Goal: Task Accomplishment & Management: Manage account settings

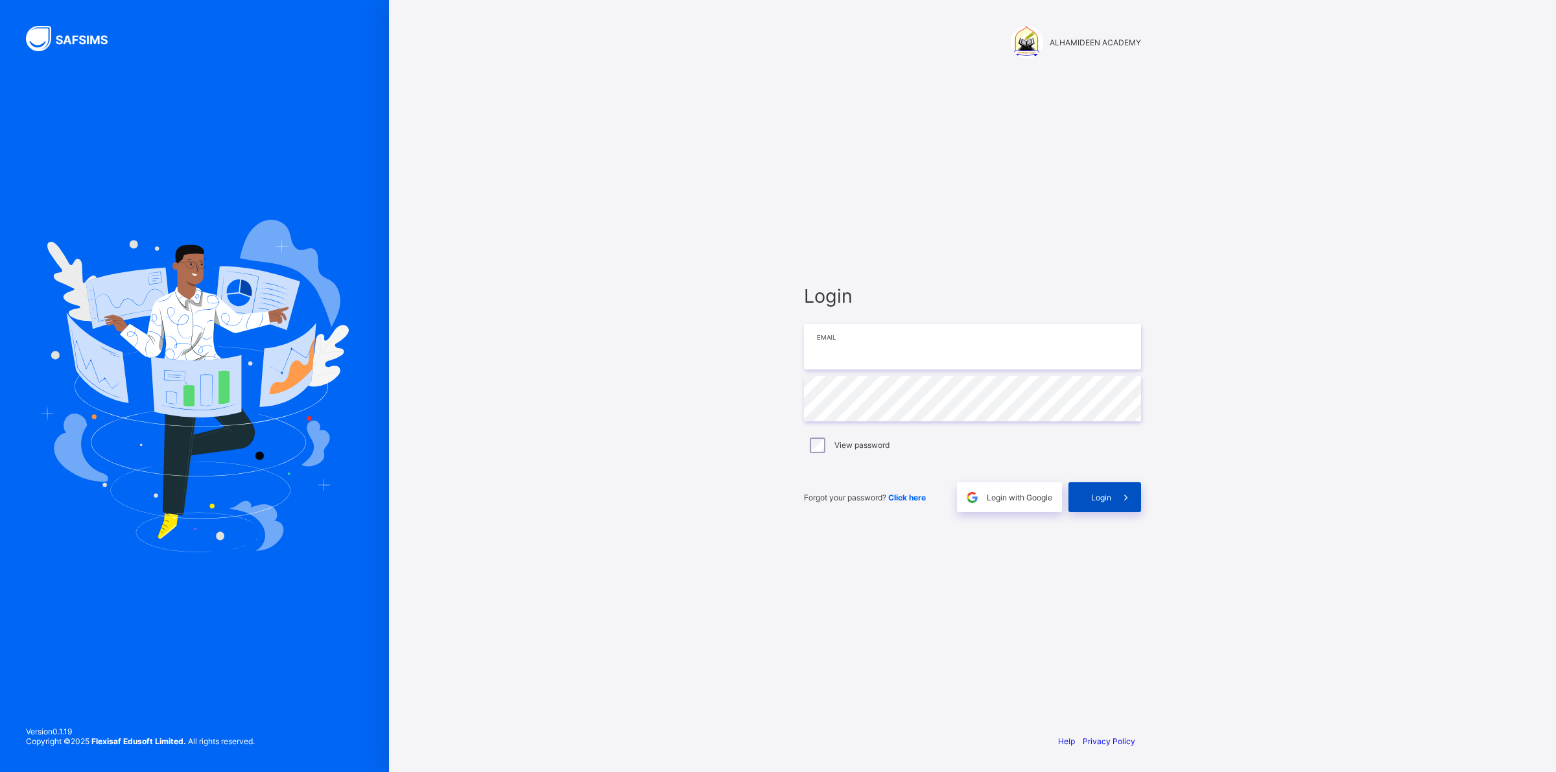
type input "**********"
click at [1103, 493] on span "Login" at bounding box center [1101, 498] width 20 height 10
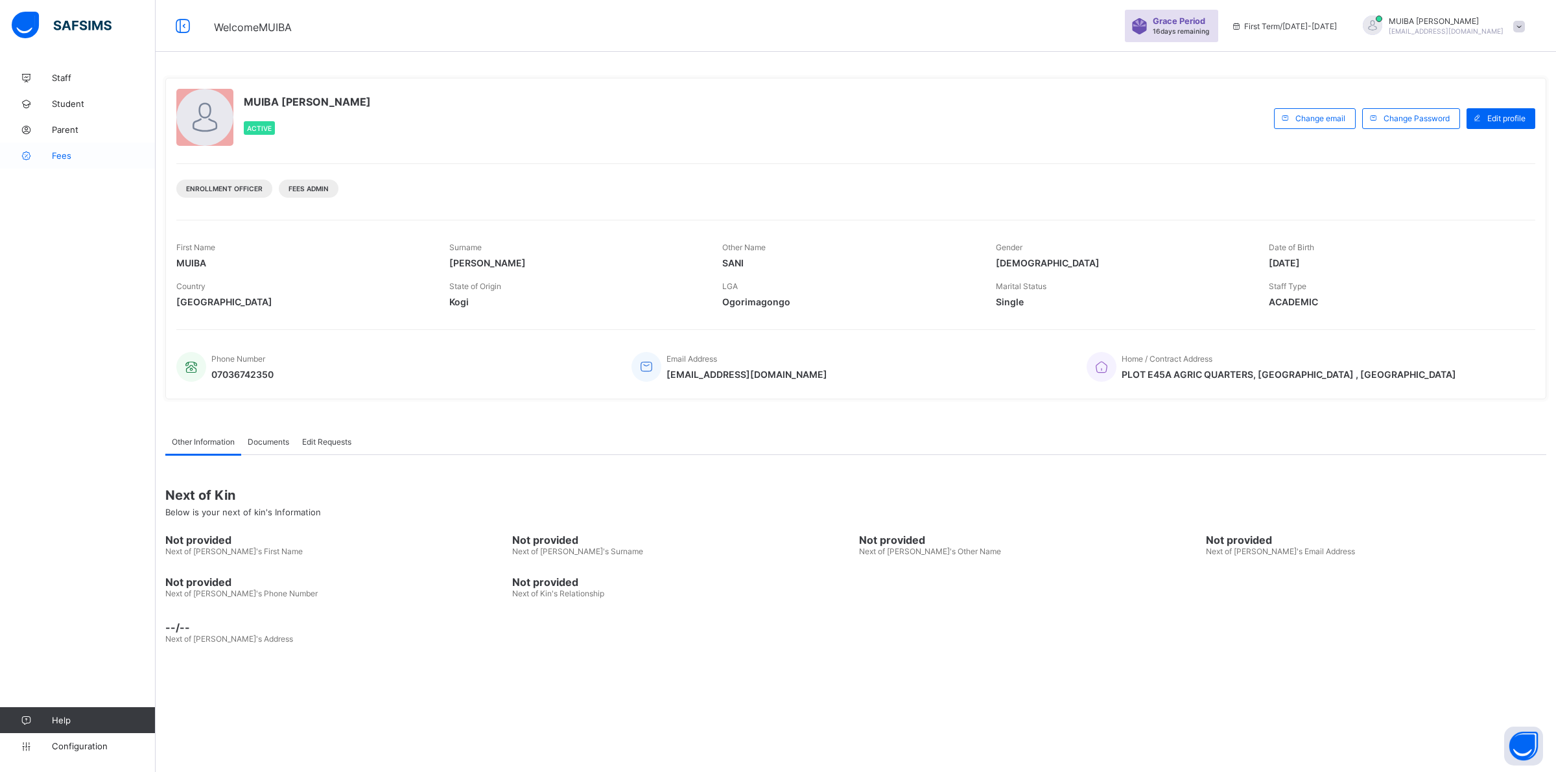
click at [60, 157] on span "Fees" at bounding box center [104, 155] width 104 height 10
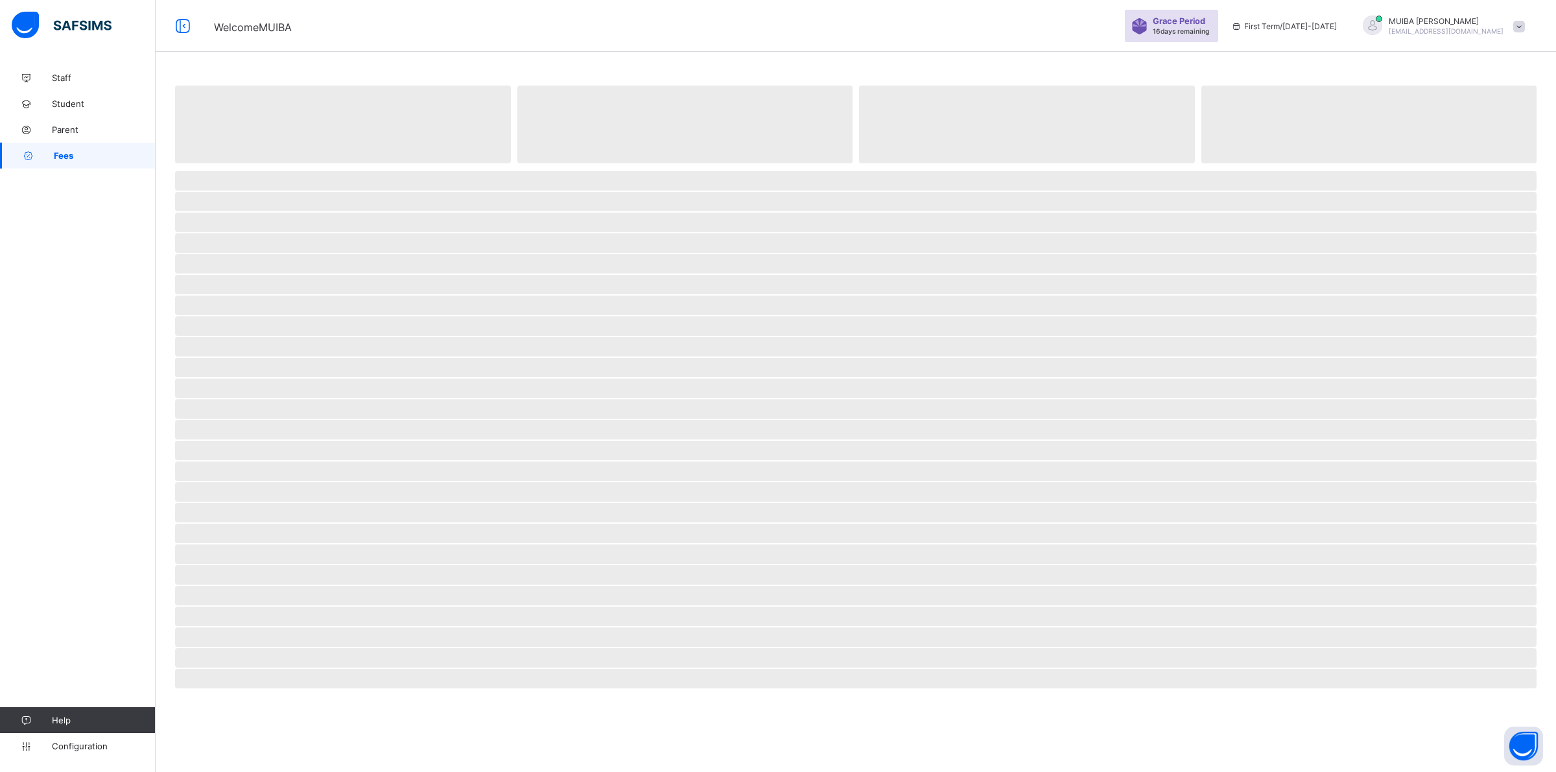
click at [60, 157] on span "Fees" at bounding box center [105, 155] width 102 height 10
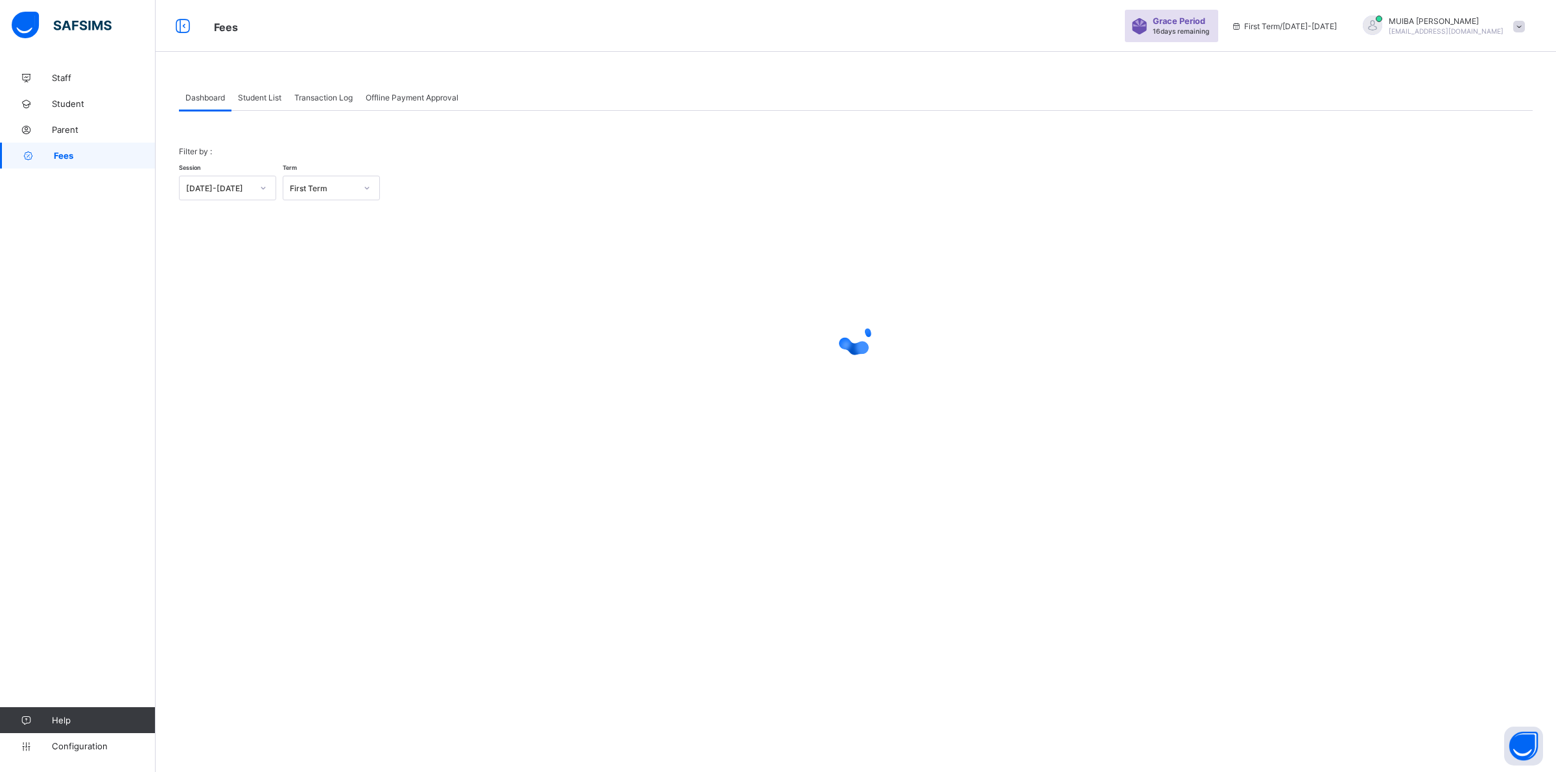
click at [246, 100] on span "Student List" at bounding box center [259, 98] width 43 height 10
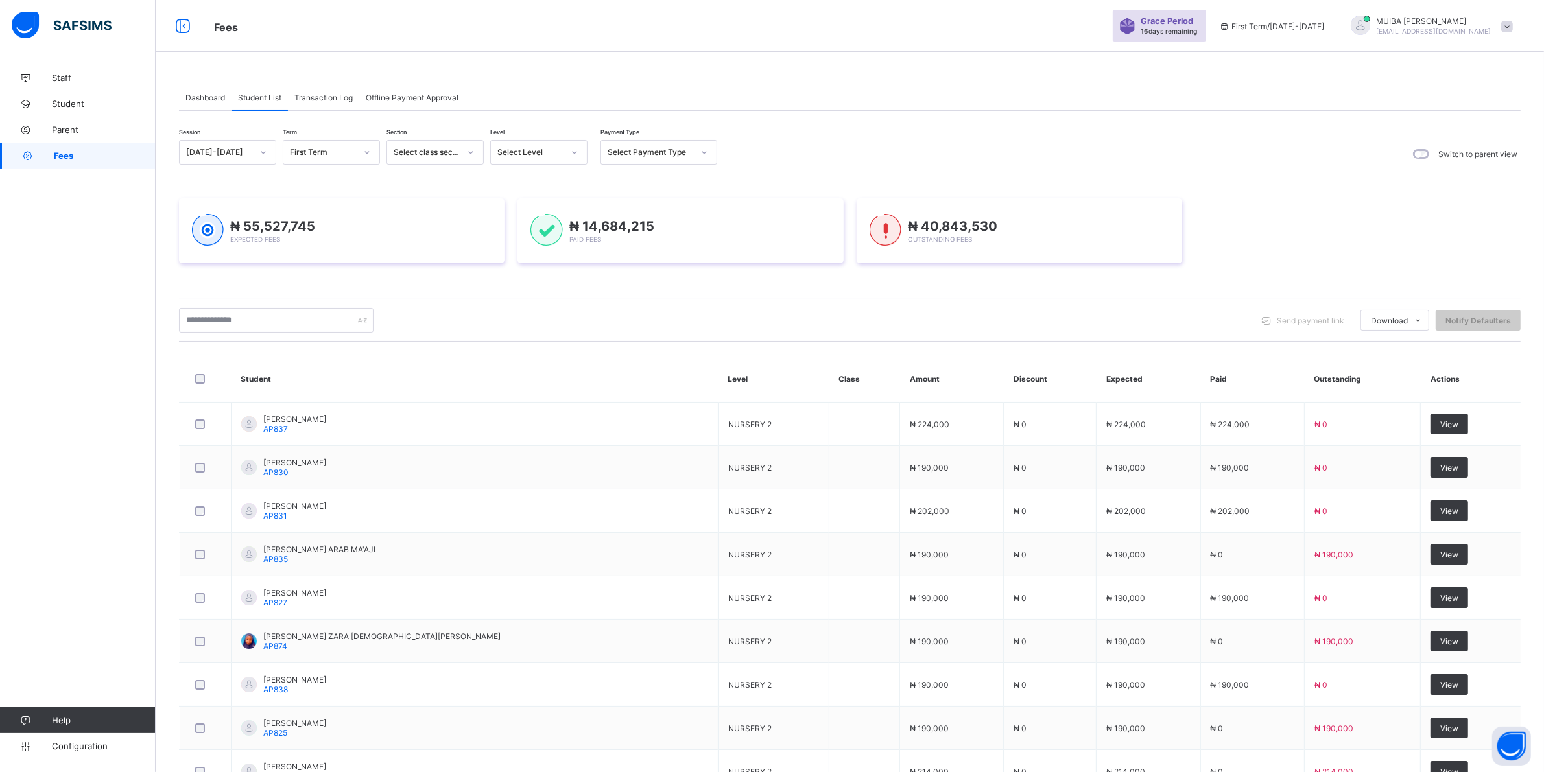
click at [577, 151] on icon at bounding box center [575, 152] width 8 height 13
click at [536, 341] on div "PRY 4" at bounding box center [539, 341] width 96 height 20
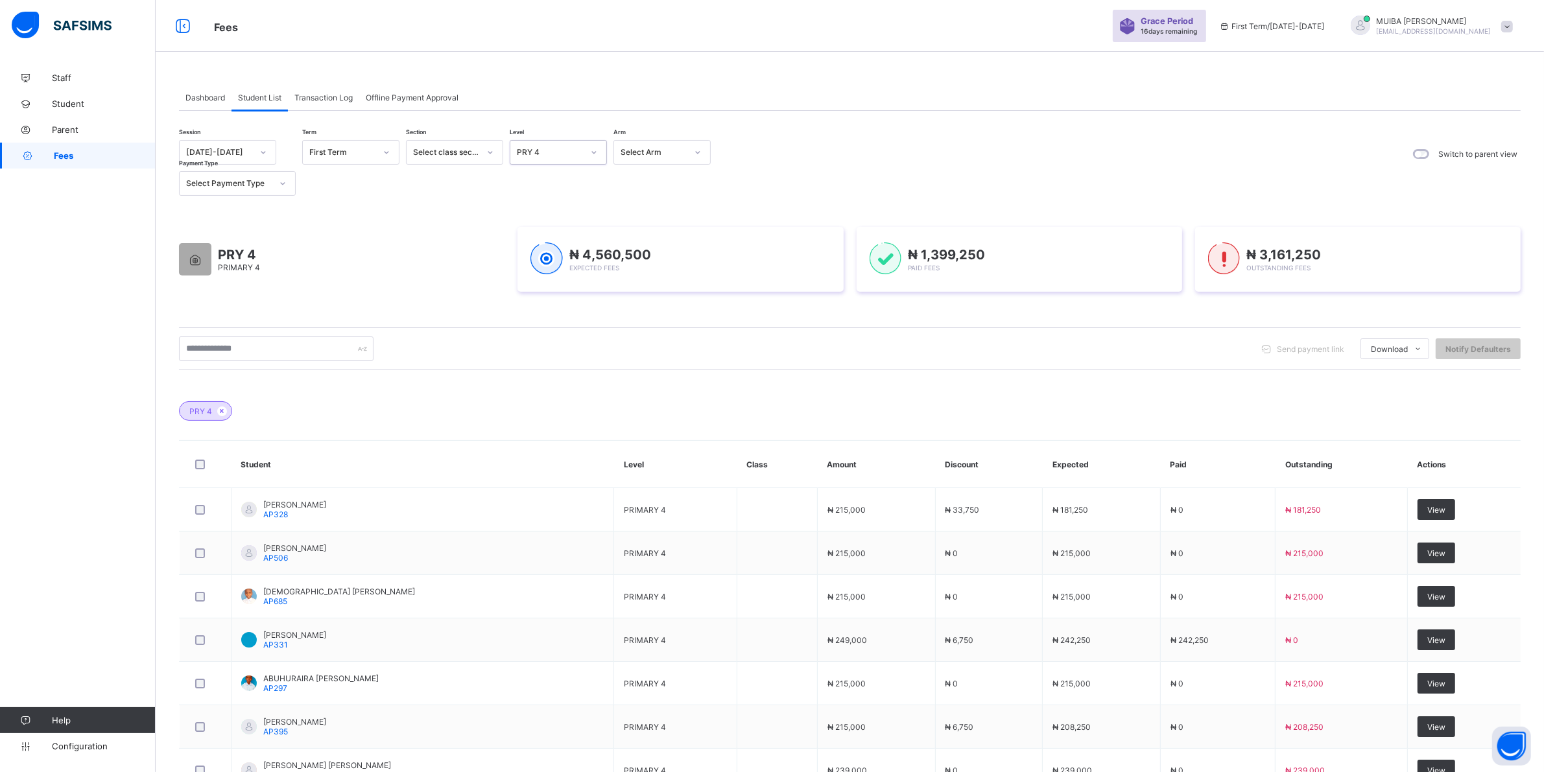
scroll to position [230, 0]
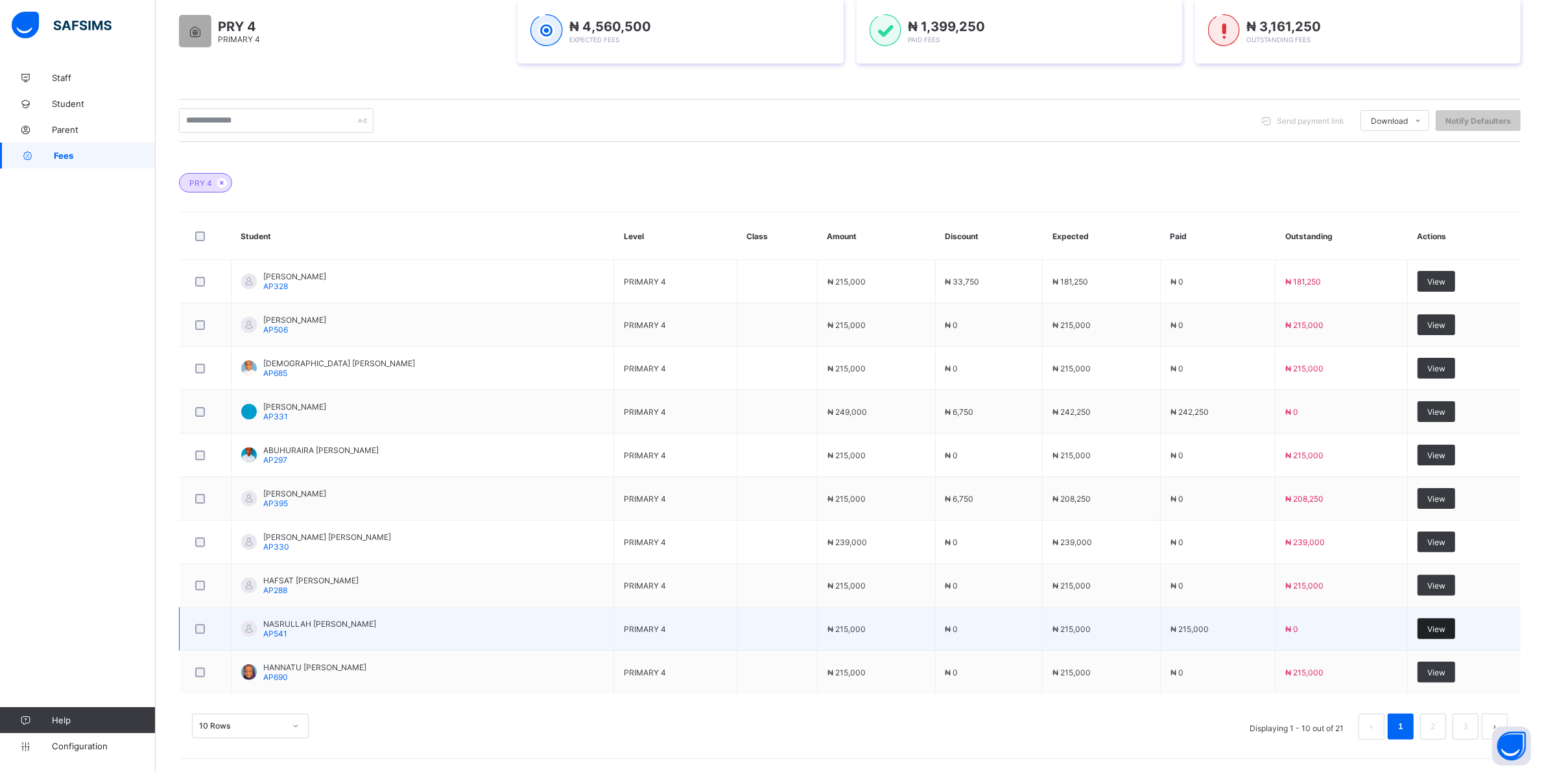
click at [1445, 629] on span "View" at bounding box center [1436, 629] width 18 height 10
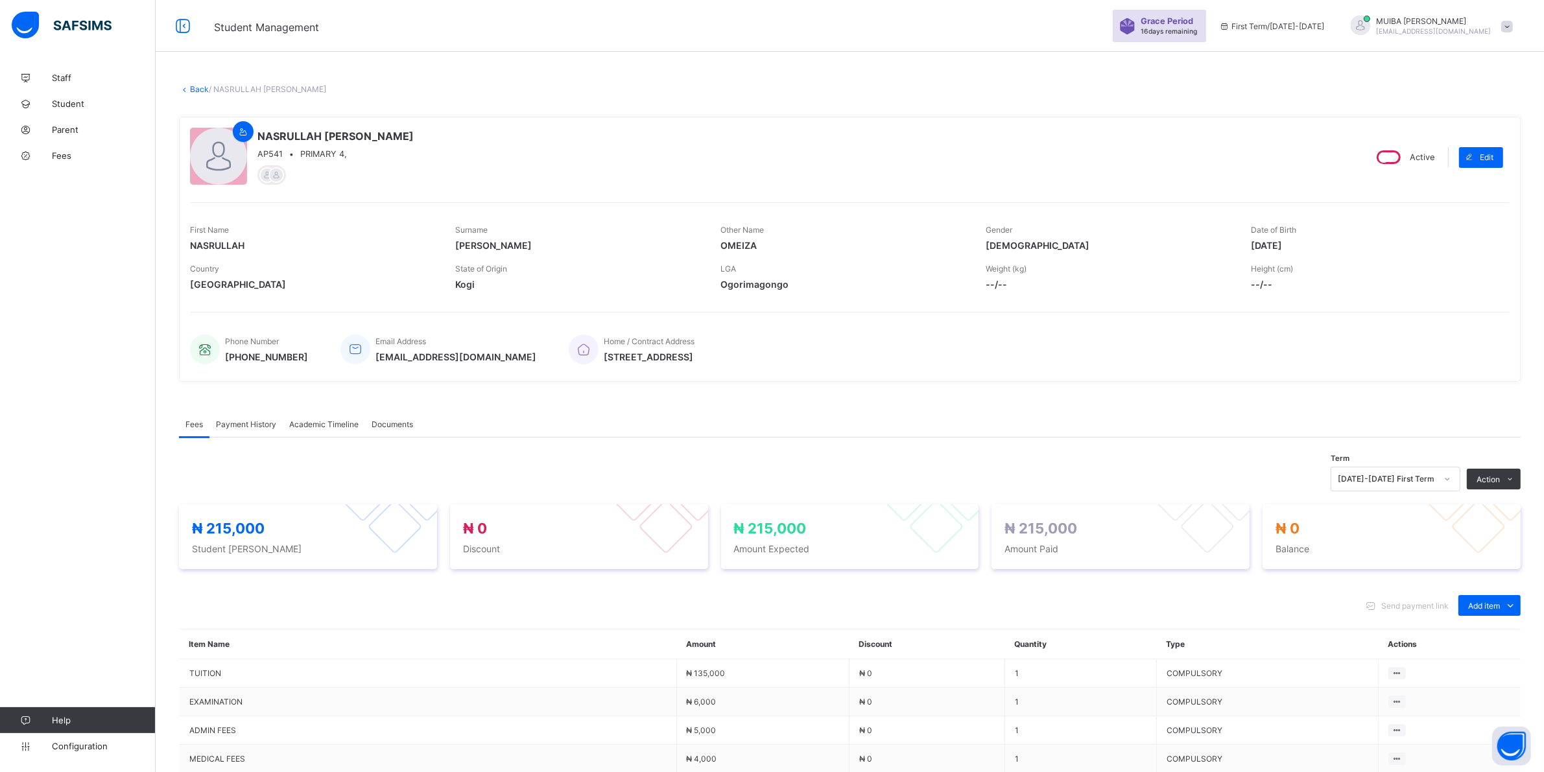
click at [250, 428] on div "Payment History" at bounding box center [245, 424] width 73 height 26
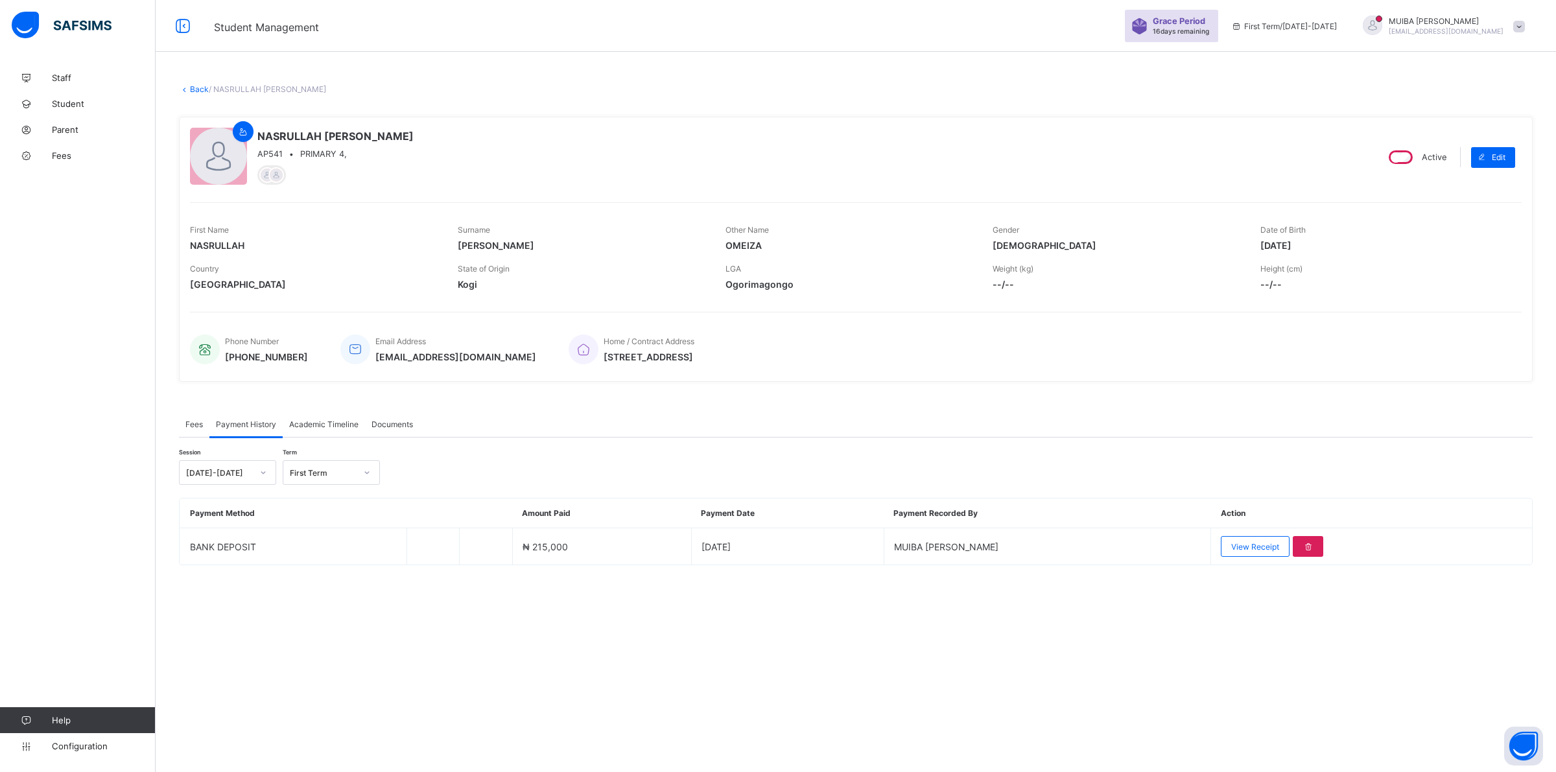
click at [1231, 542] on span "View Receipt" at bounding box center [1255, 547] width 48 height 10
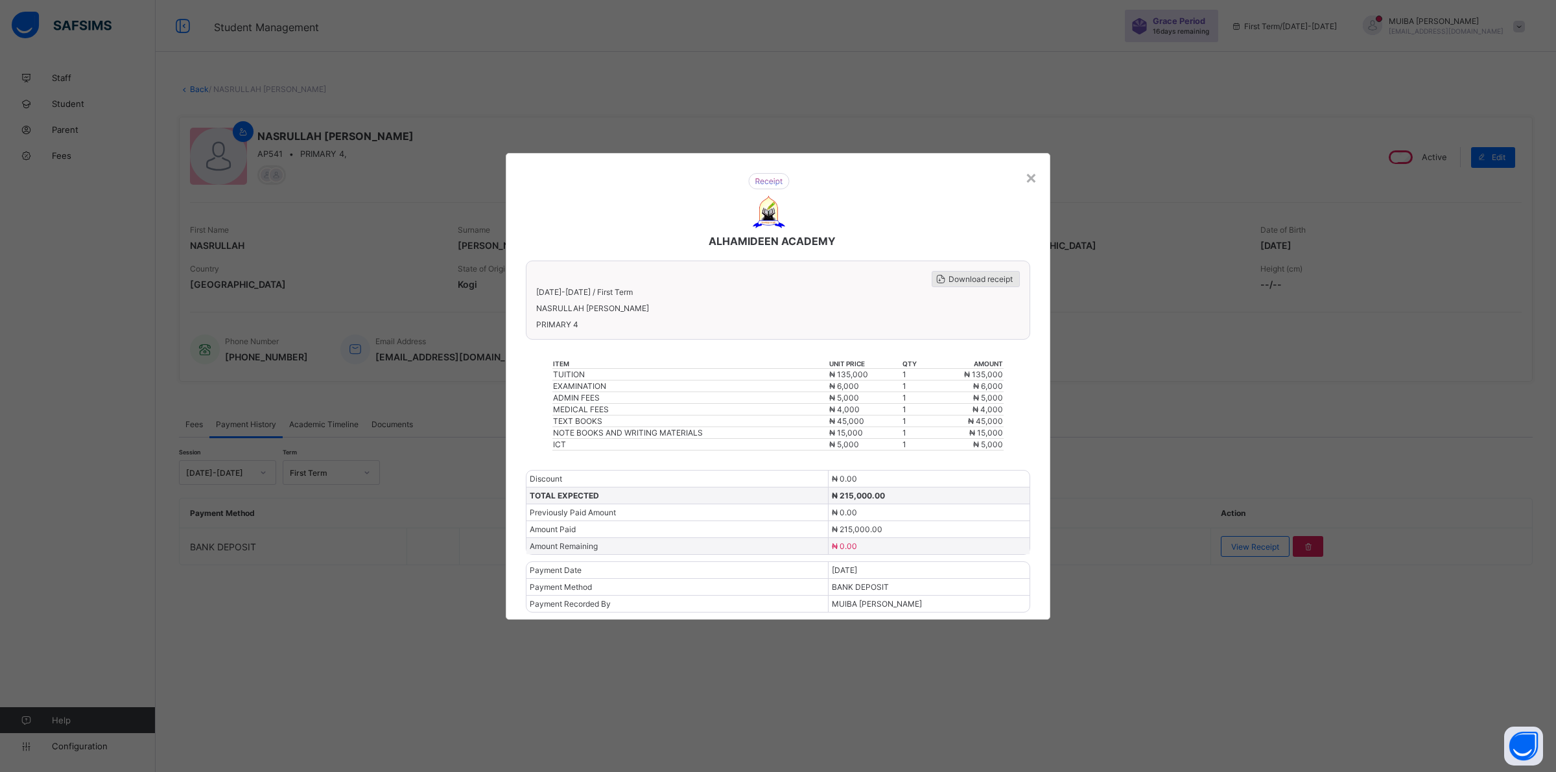
click at [954, 283] on span "Download receipt" at bounding box center [981, 279] width 64 height 10
click at [1028, 183] on div "×" at bounding box center [1031, 177] width 12 height 22
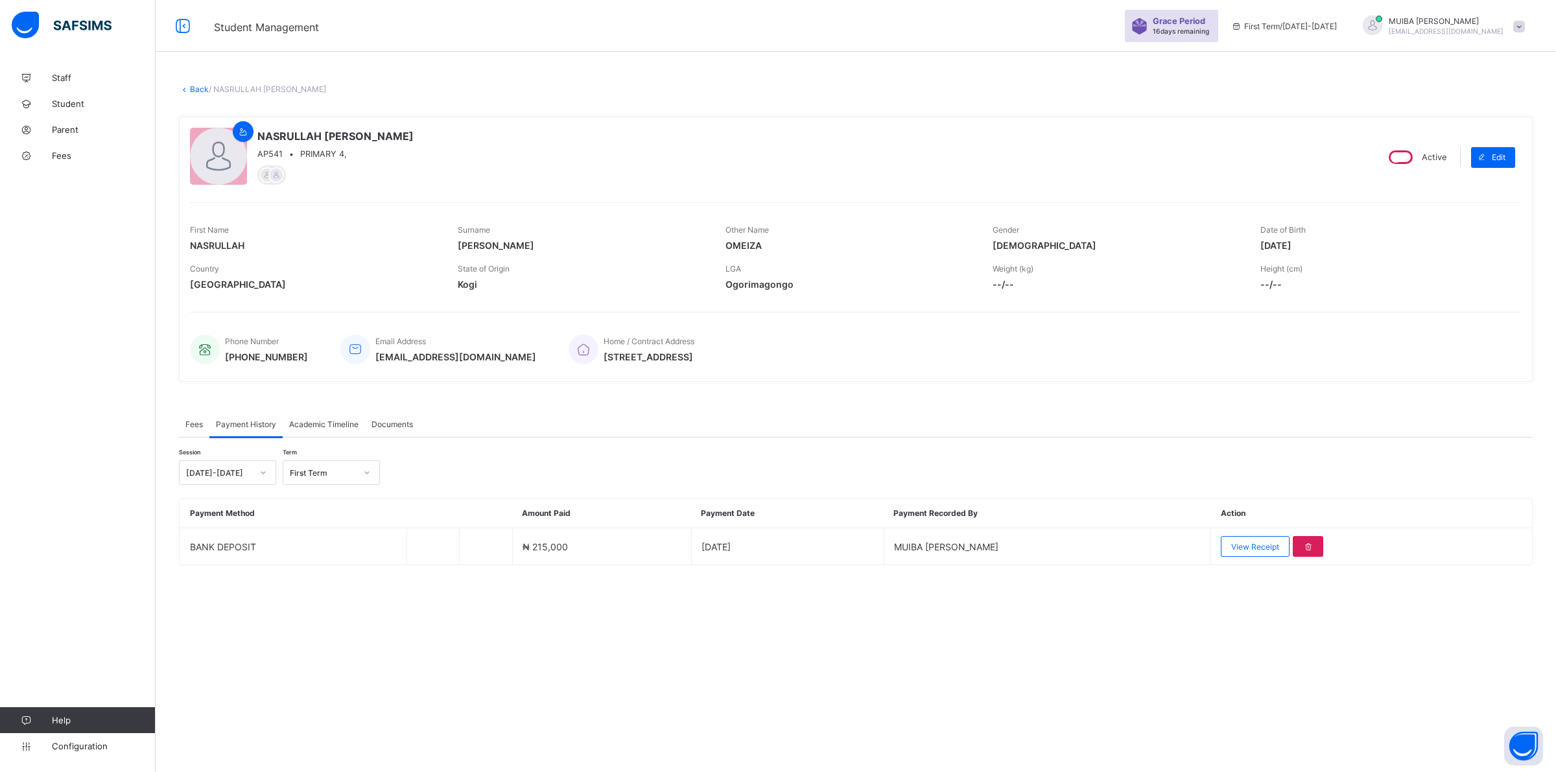
click at [196, 89] on link "Back" at bounding box center [199, 89] width 19 height 10
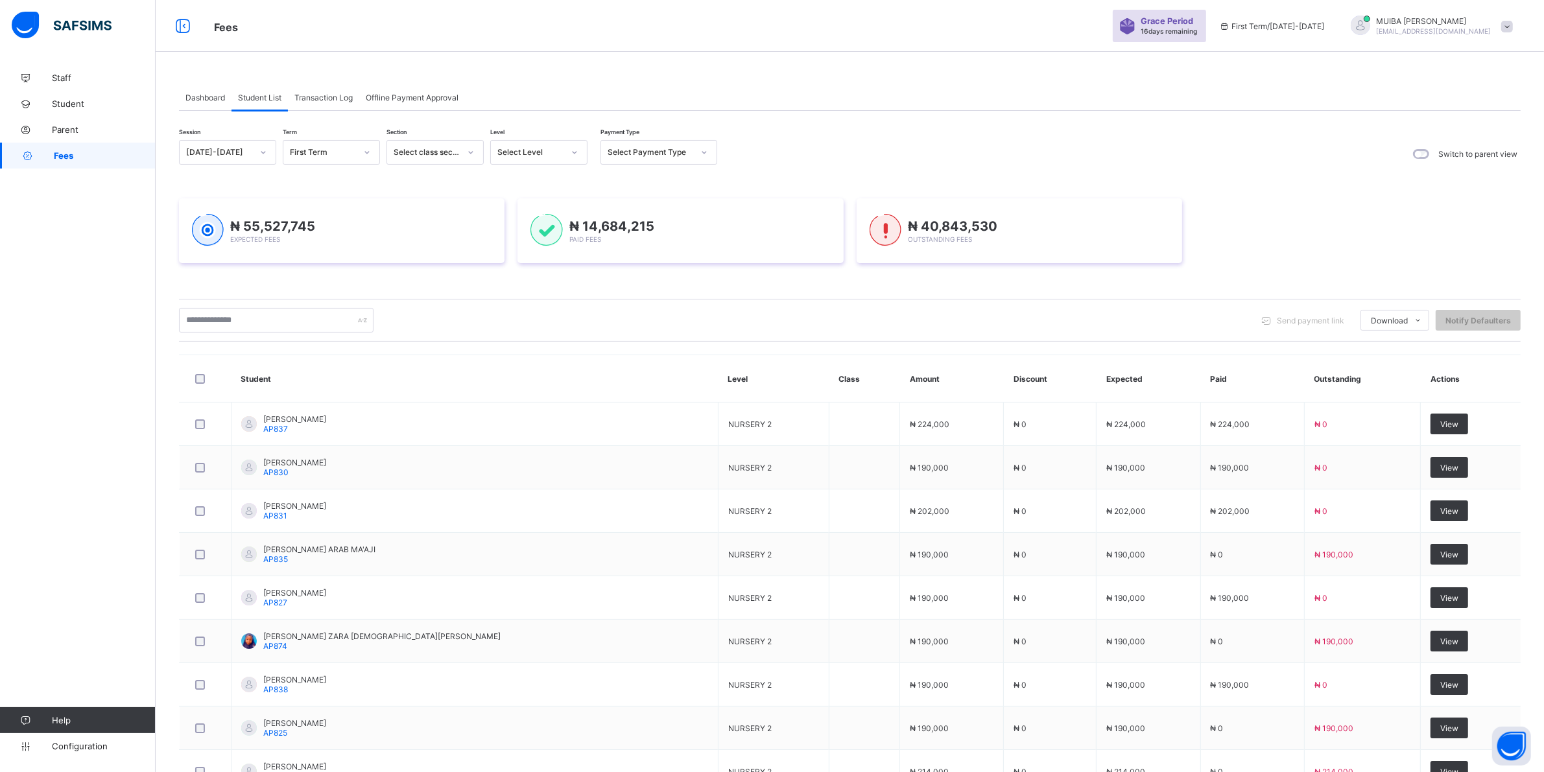
click at [578, 152] on div at bounding box center [574, 152] width 22 height 21
click at [513, 350] on div "CLS5" at bounding box center [539, 360] width 96 height 20
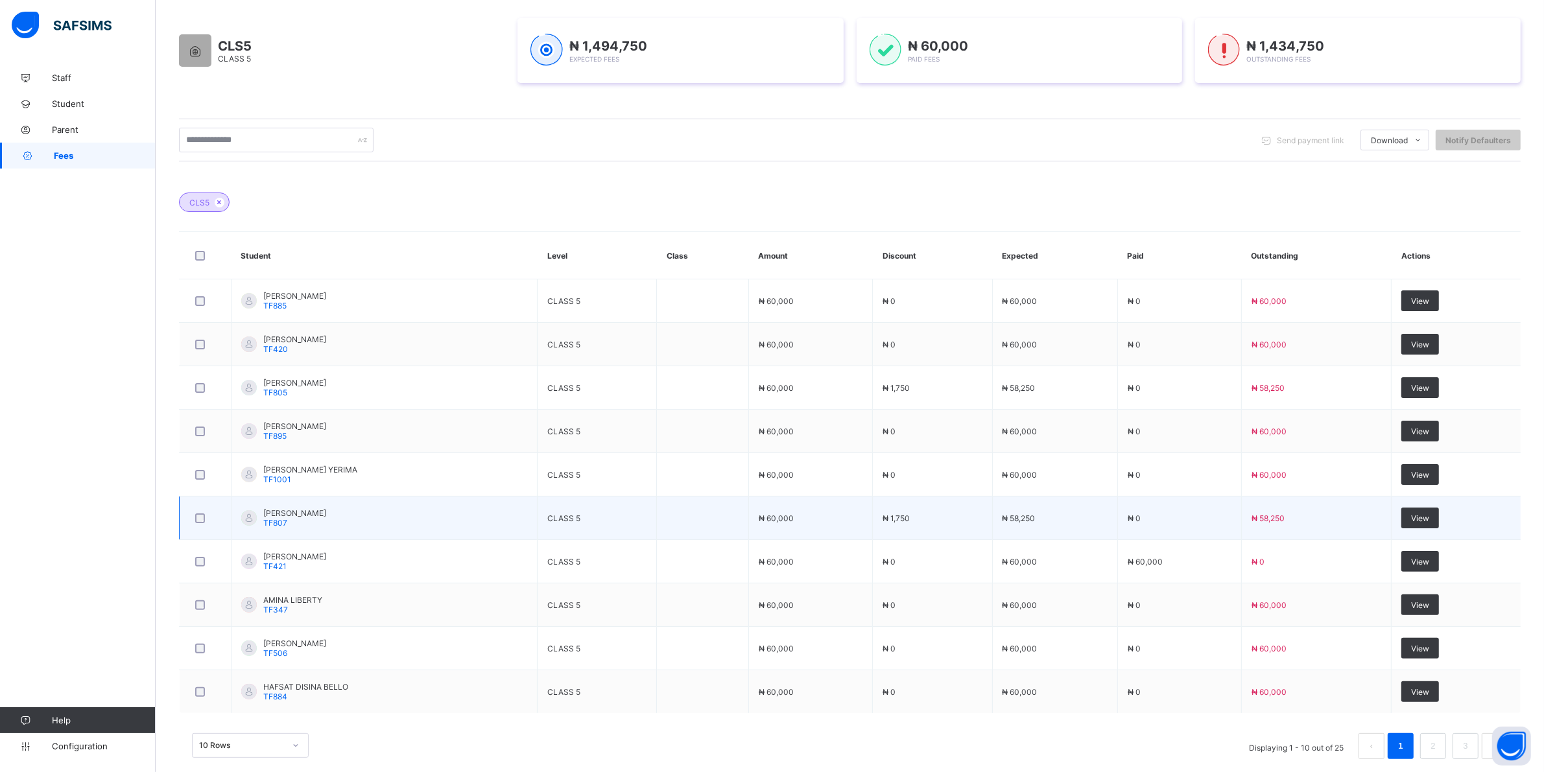
scroll to position [230, 0]
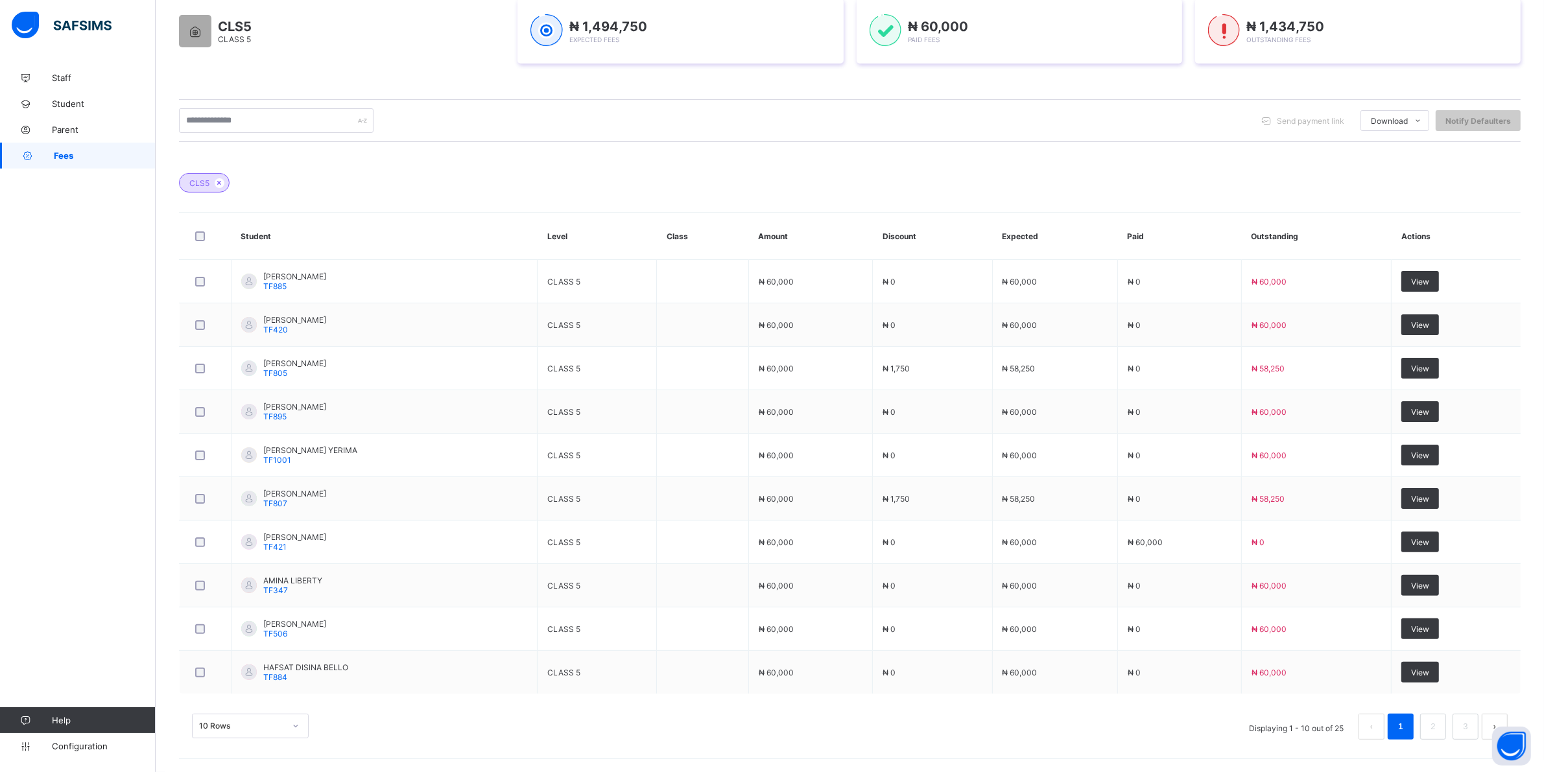
click at [296, 727] on div "10 Rows" at bounding box center [250, 726] width 117 height 25
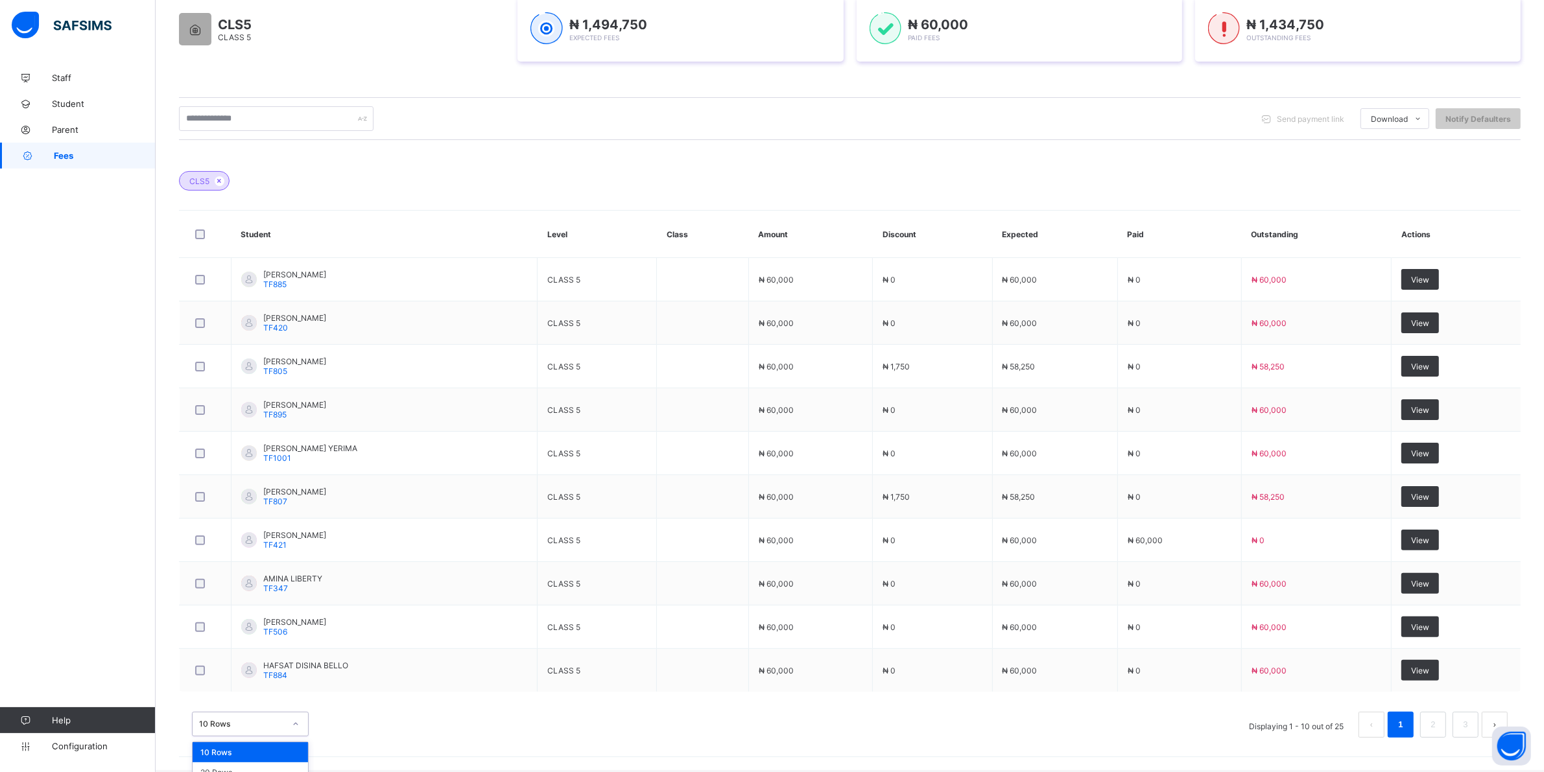
scroll to position [261, 0]
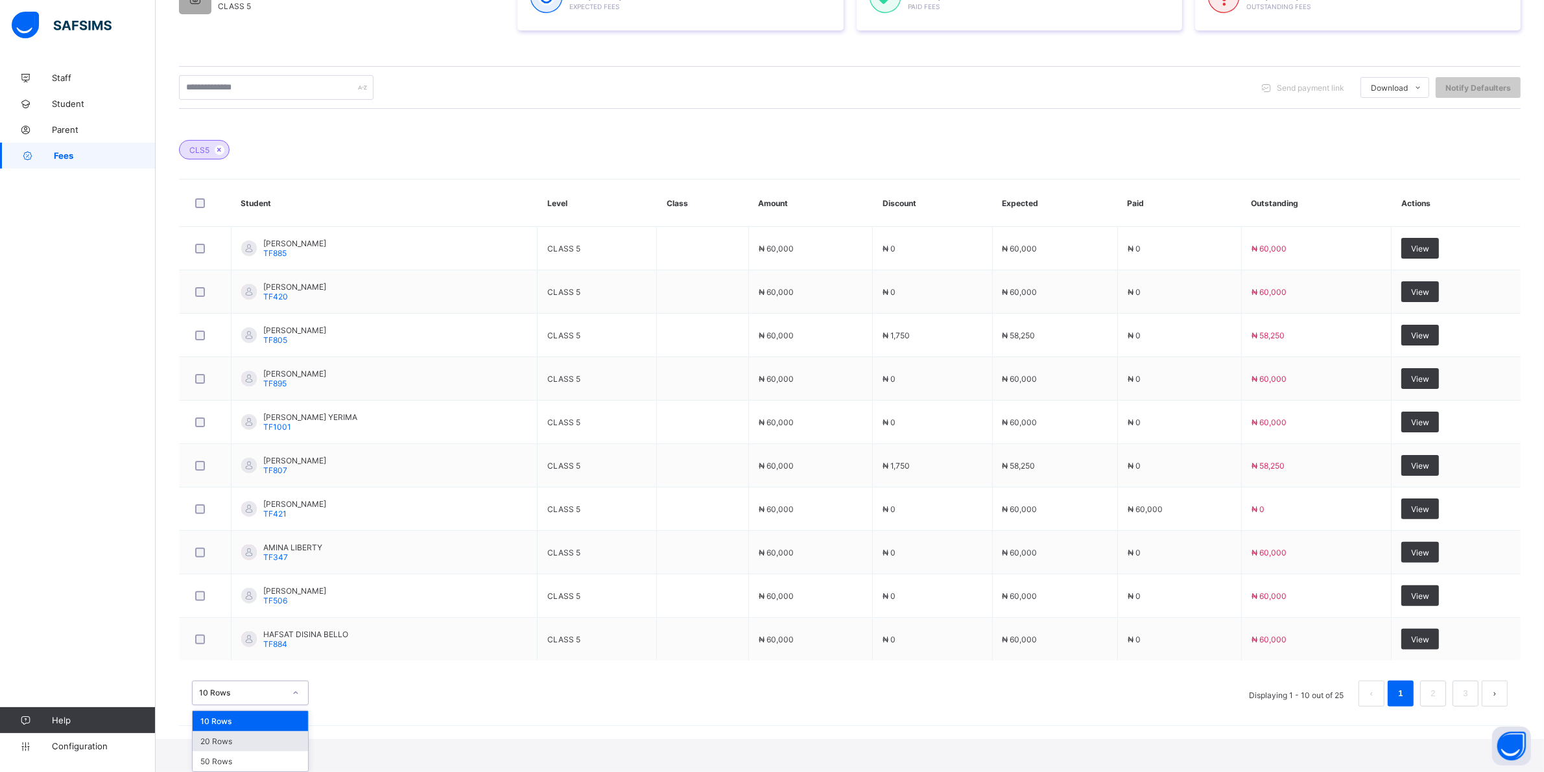
click at [231, 743] on div "20 Rows" at bounding box center [250, 741] width 115 height 20
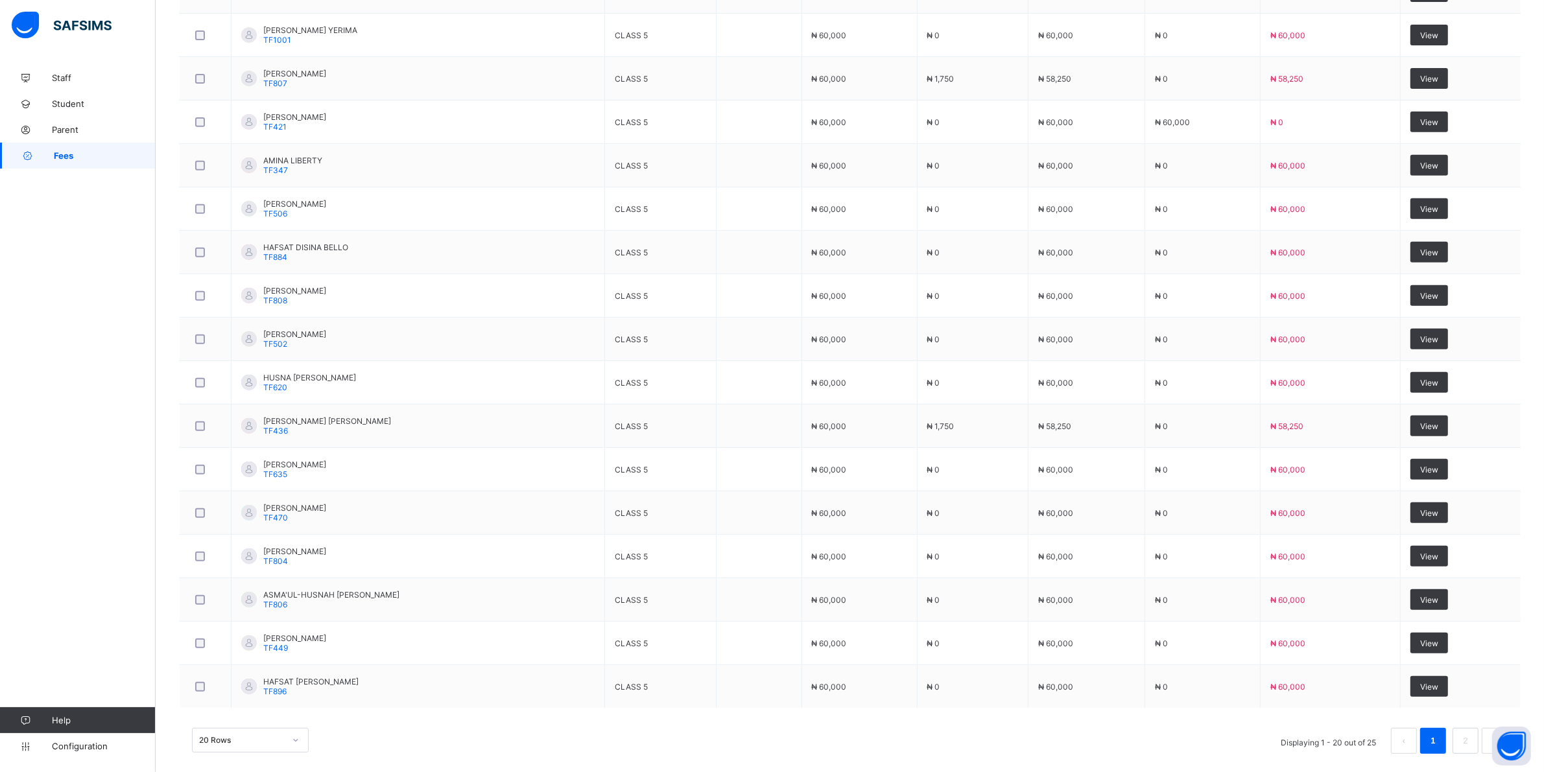
scroll to position [698, 0]
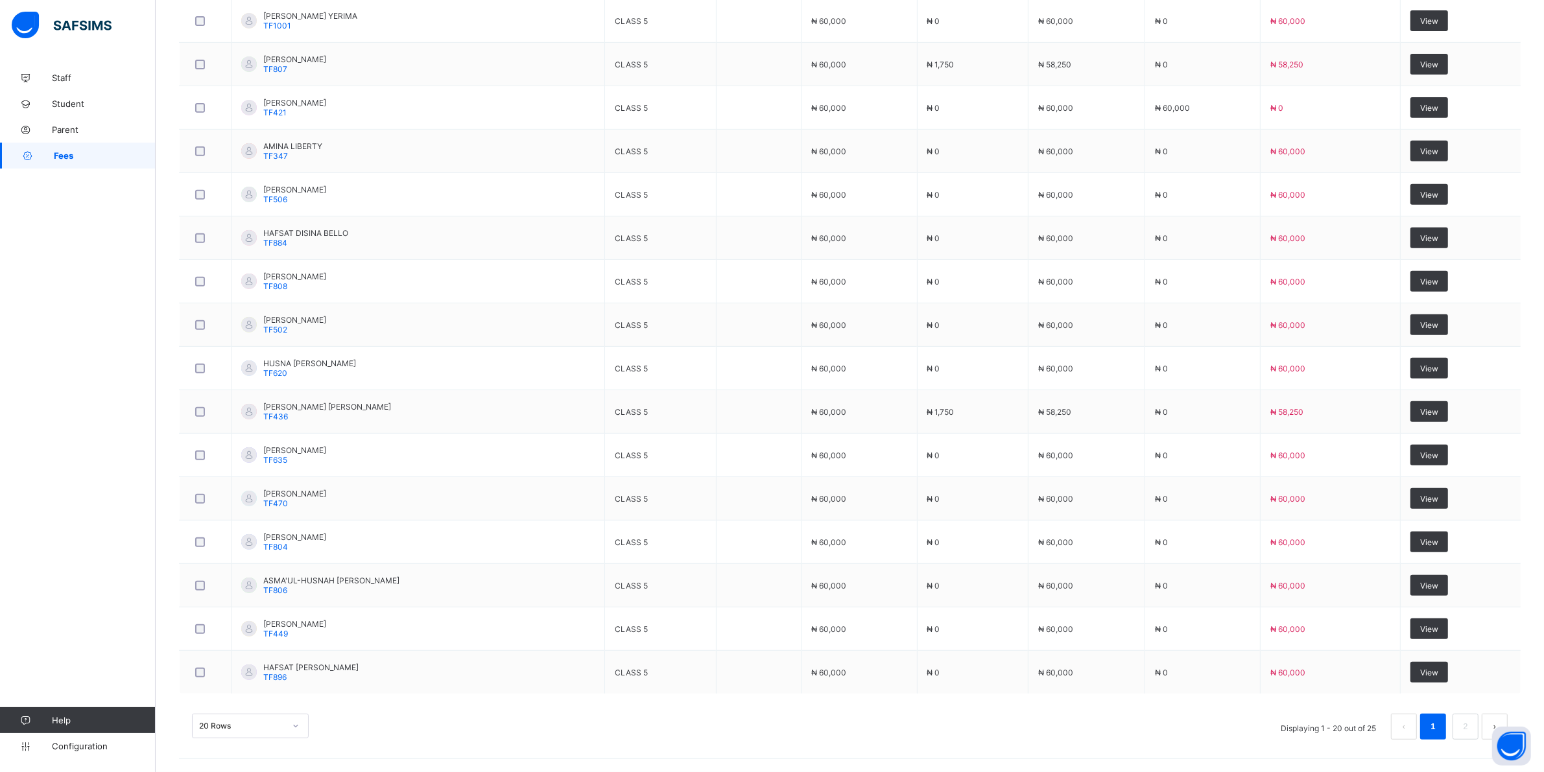
click at [298, 736] on div "20 Rows" at bounding box center [250, 726] width 117 height 25
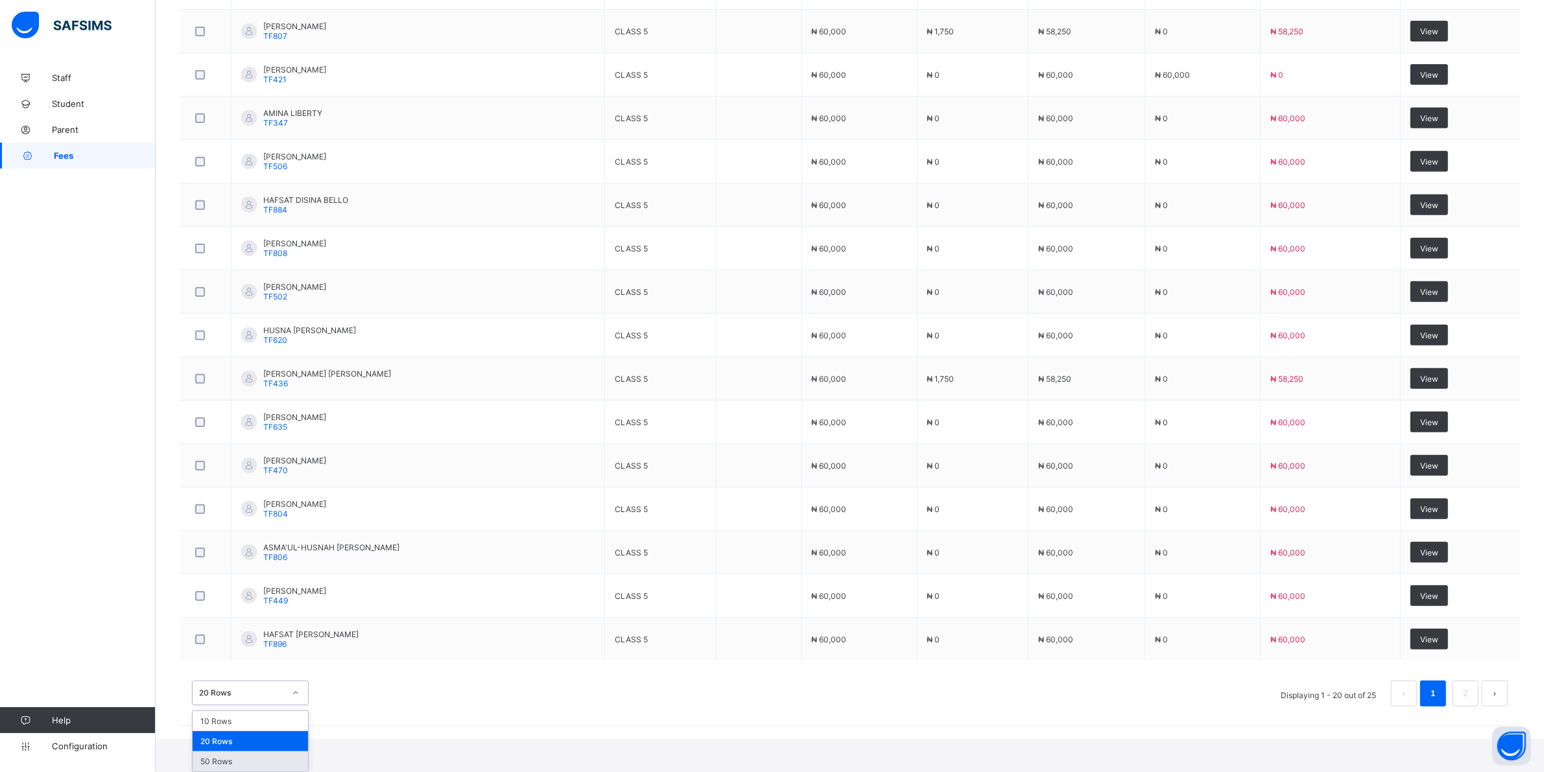
click at [232, 762] on div "50 Rows" at bounding box center [250, 761] width 115 height 20
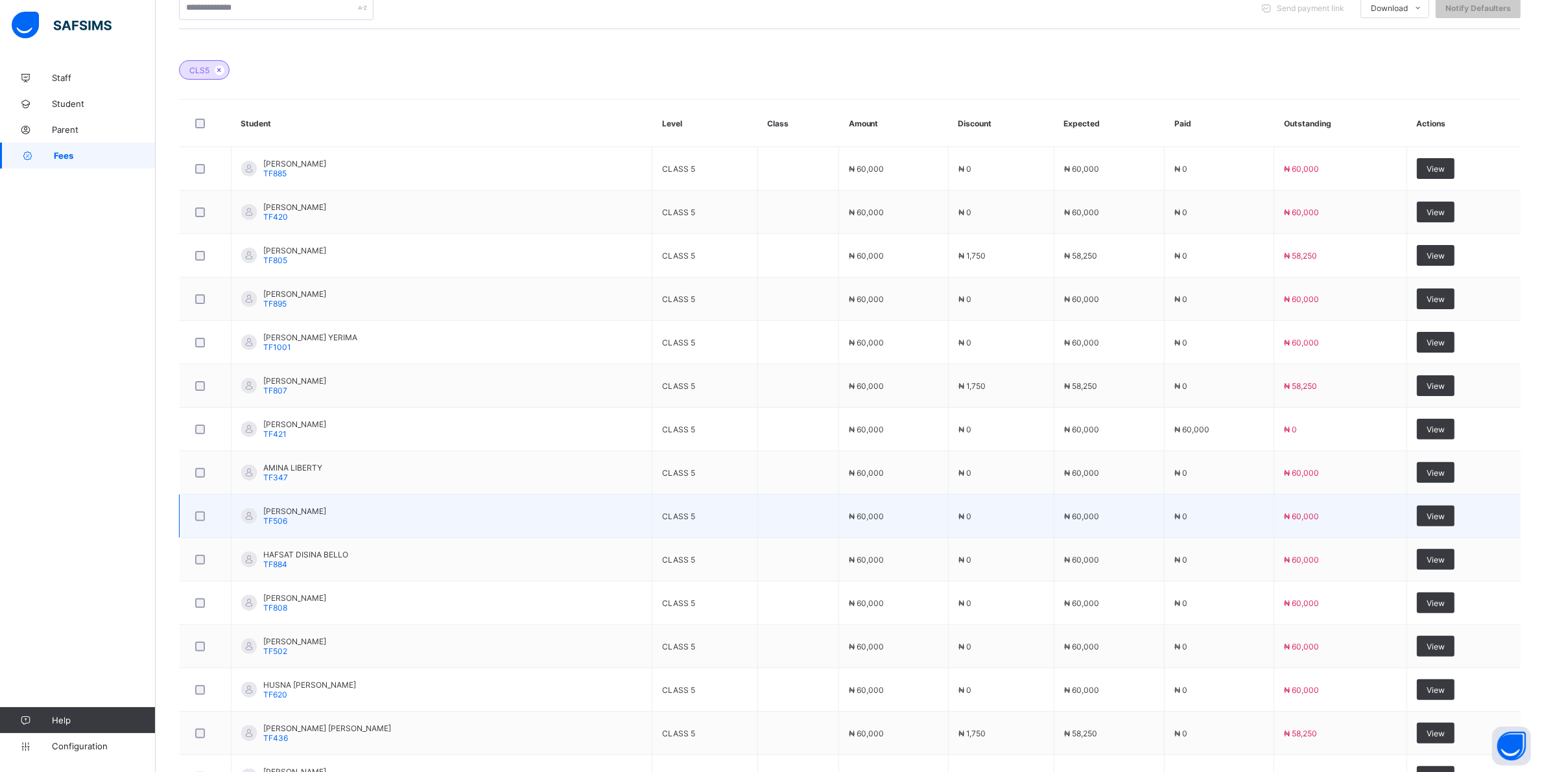
scroll to position [316, 0]
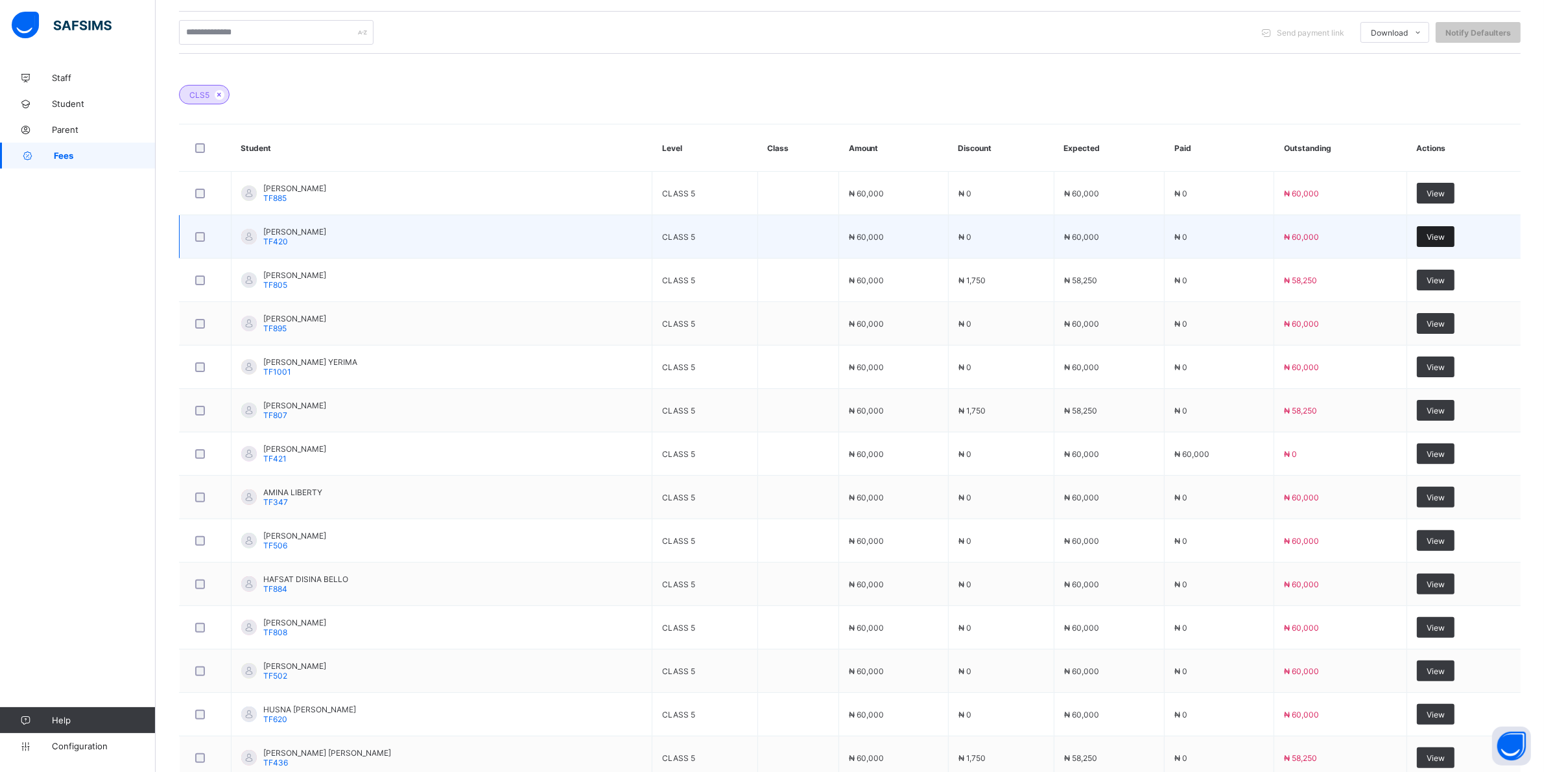
click at [1444, 237] on span "View" at bounding box center [1435, 237] width 18 height 10
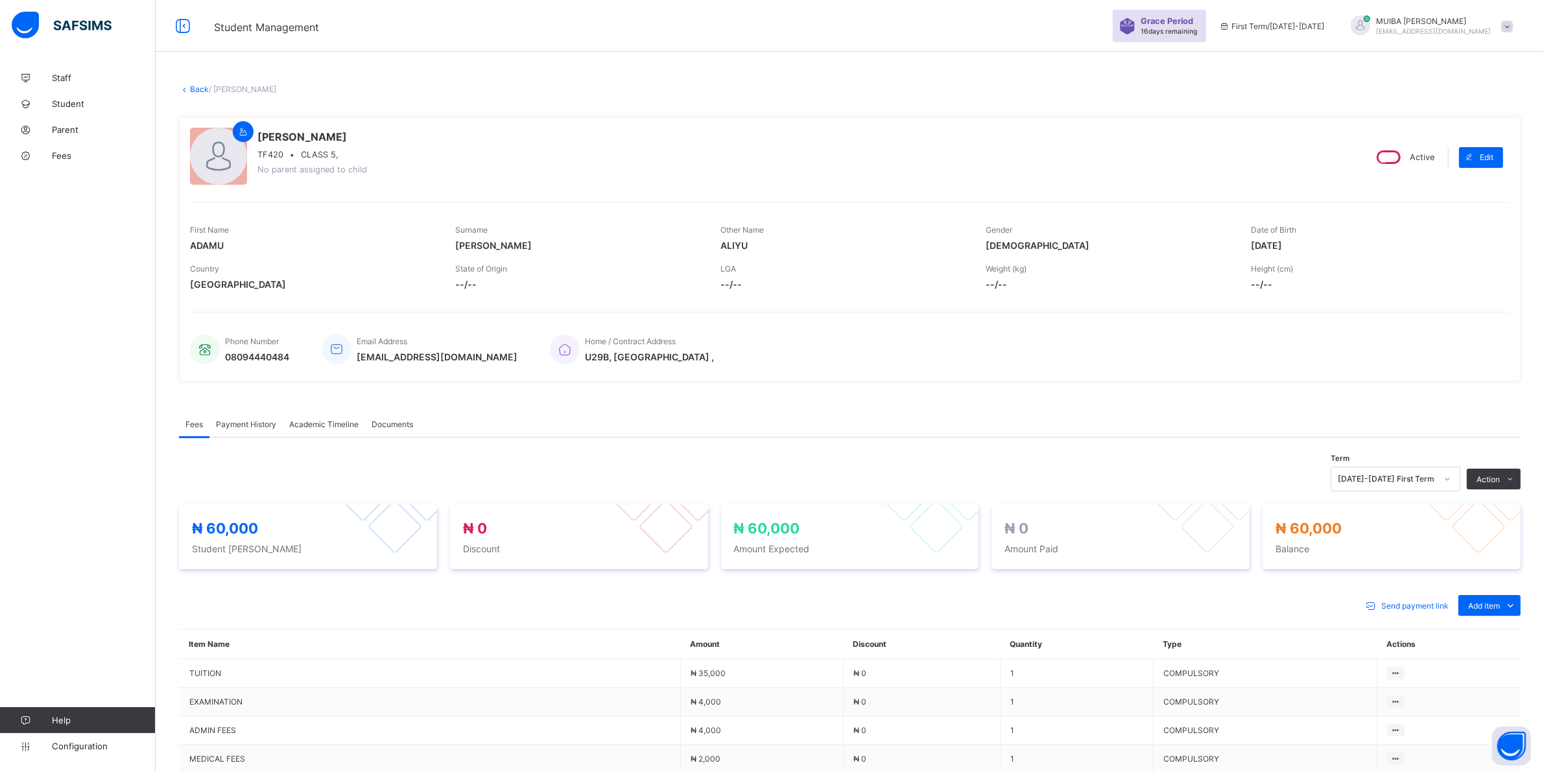
drag, startPoint x: 1476, startPoint y: 506, endPoint x: 1427, endPoint y: 501, distance: 48.8
click at [0, 0] on li "Receive Payment" at bounding box center [0, 0] width 0 height 0
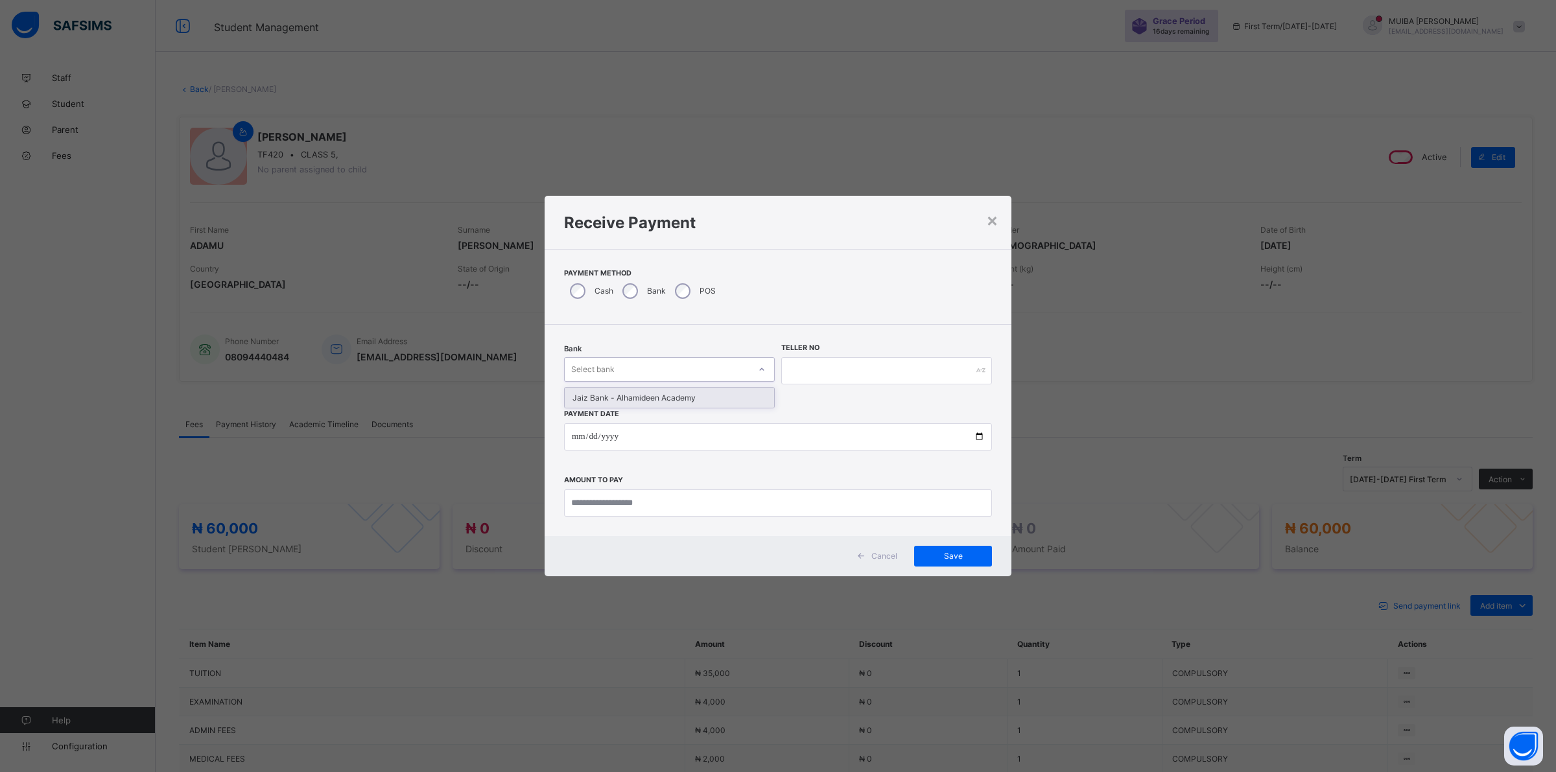
click at [681, 364] on div "Select bank" at bounding box center [657, 369] width 185 height 18
click at [679, 399] on div "Jaiz Bank - Alhamideen Academy" at bounding box center [669, 398] width 209 height 20
click at [812, 367] on input "text" at bounding box center [886, 370] width 211 height 27
type input "******"
click at [574, 438] on input "date" at bounding box center [778, 436] width 428 height 27
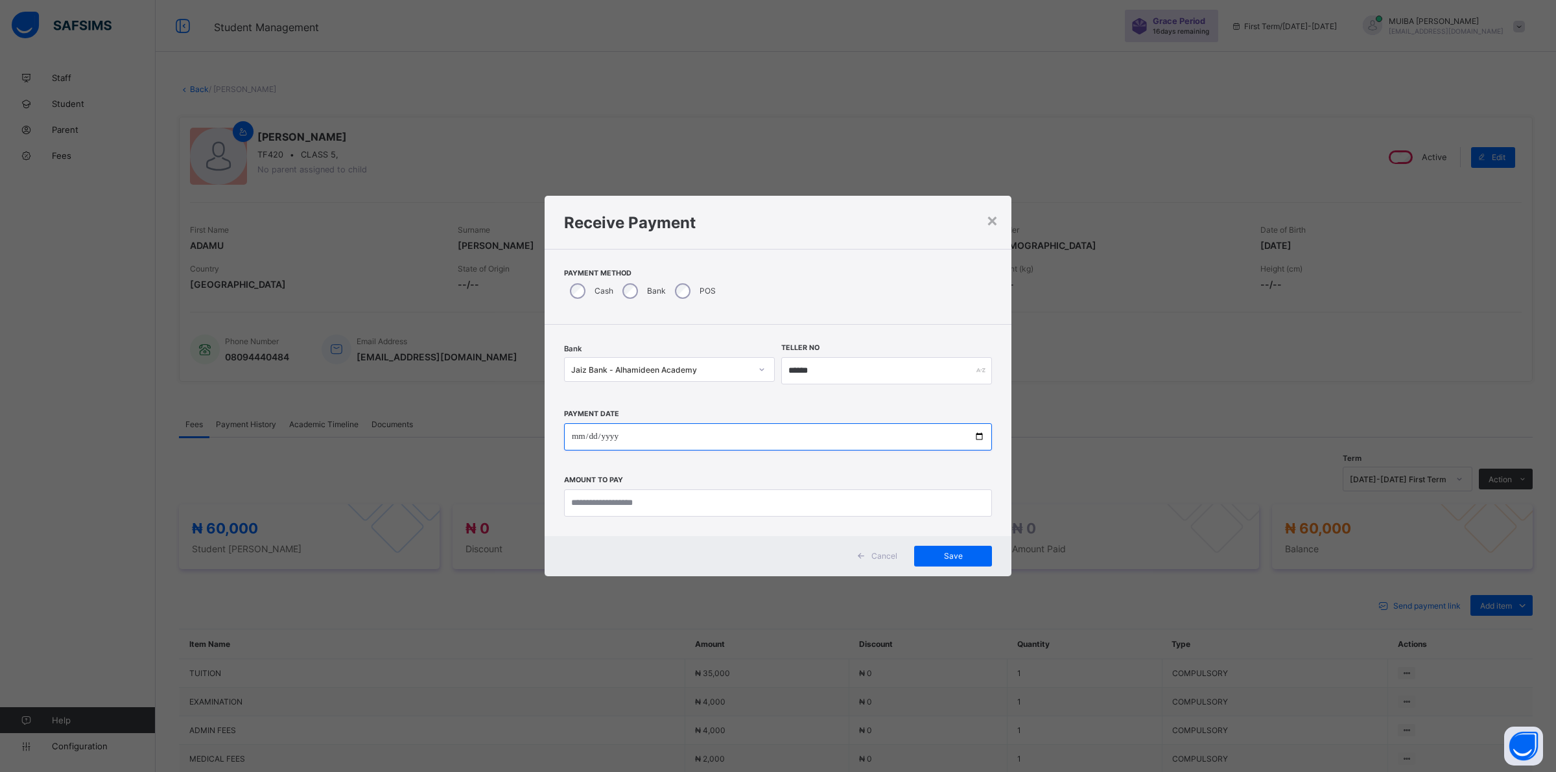
type input "**********"
click at [611, 503] on input "currency" at bounding box center [778, 502] width 428 height 27
type input "********"
click at [963, 552] on span "Save" at bounding box center [953, 556] width 58 height 10
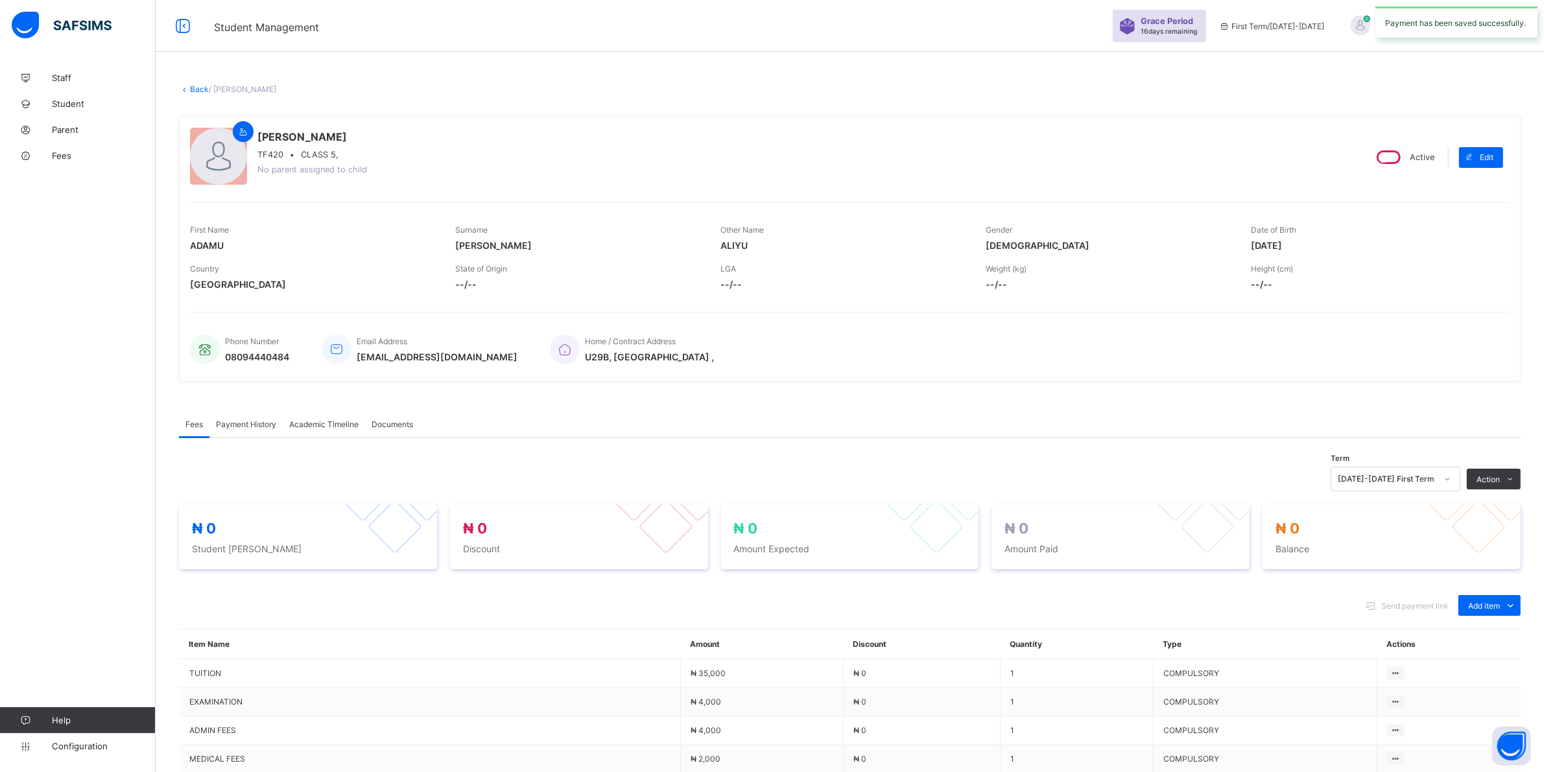
click at [252, 420] on span "Payment History" at bounding box center [246, 424] width 60 height 10
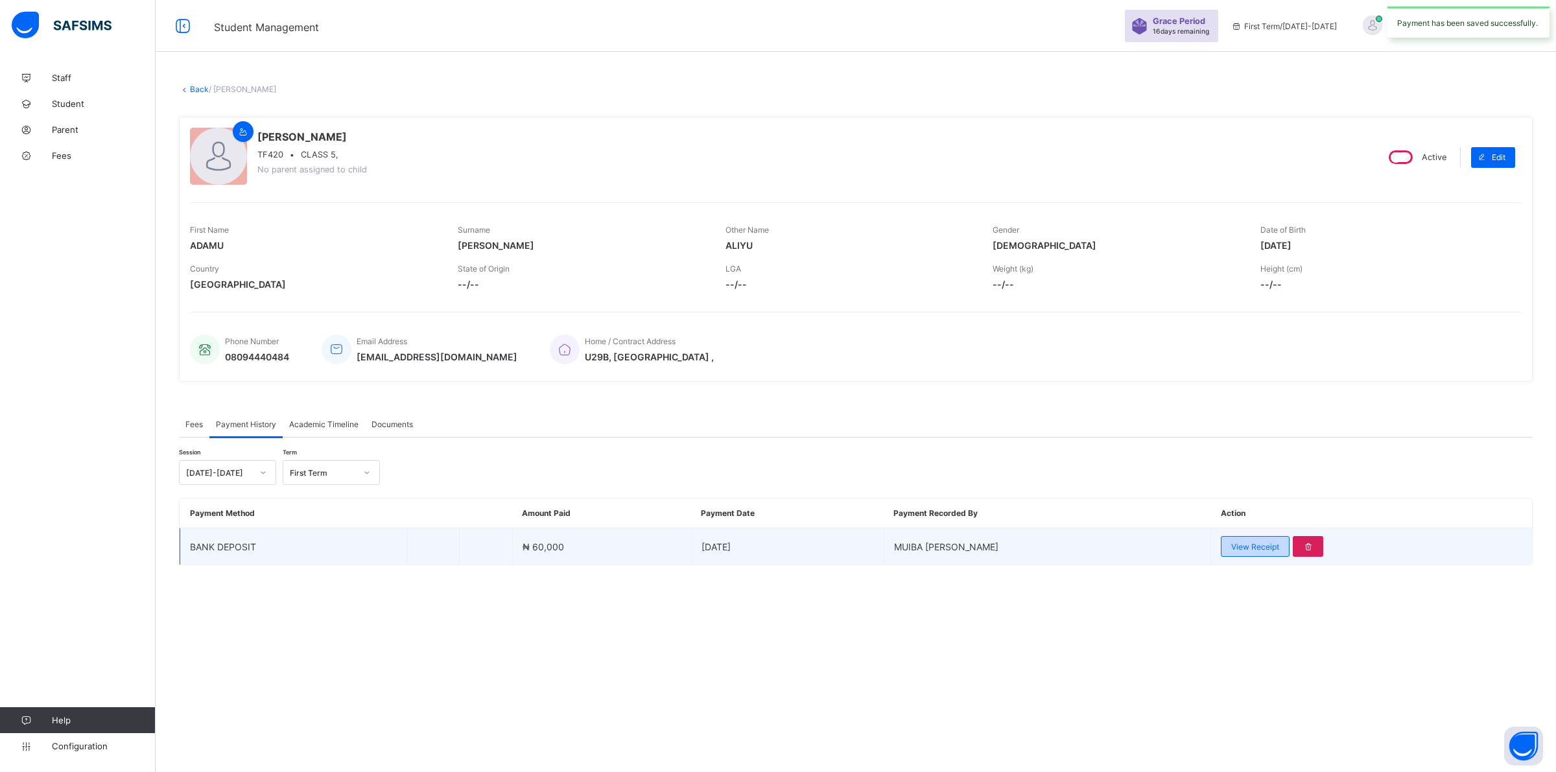
click at [1252, 545] on span "View Receipt" at bounding box center [1255, 547] width 48 height 10
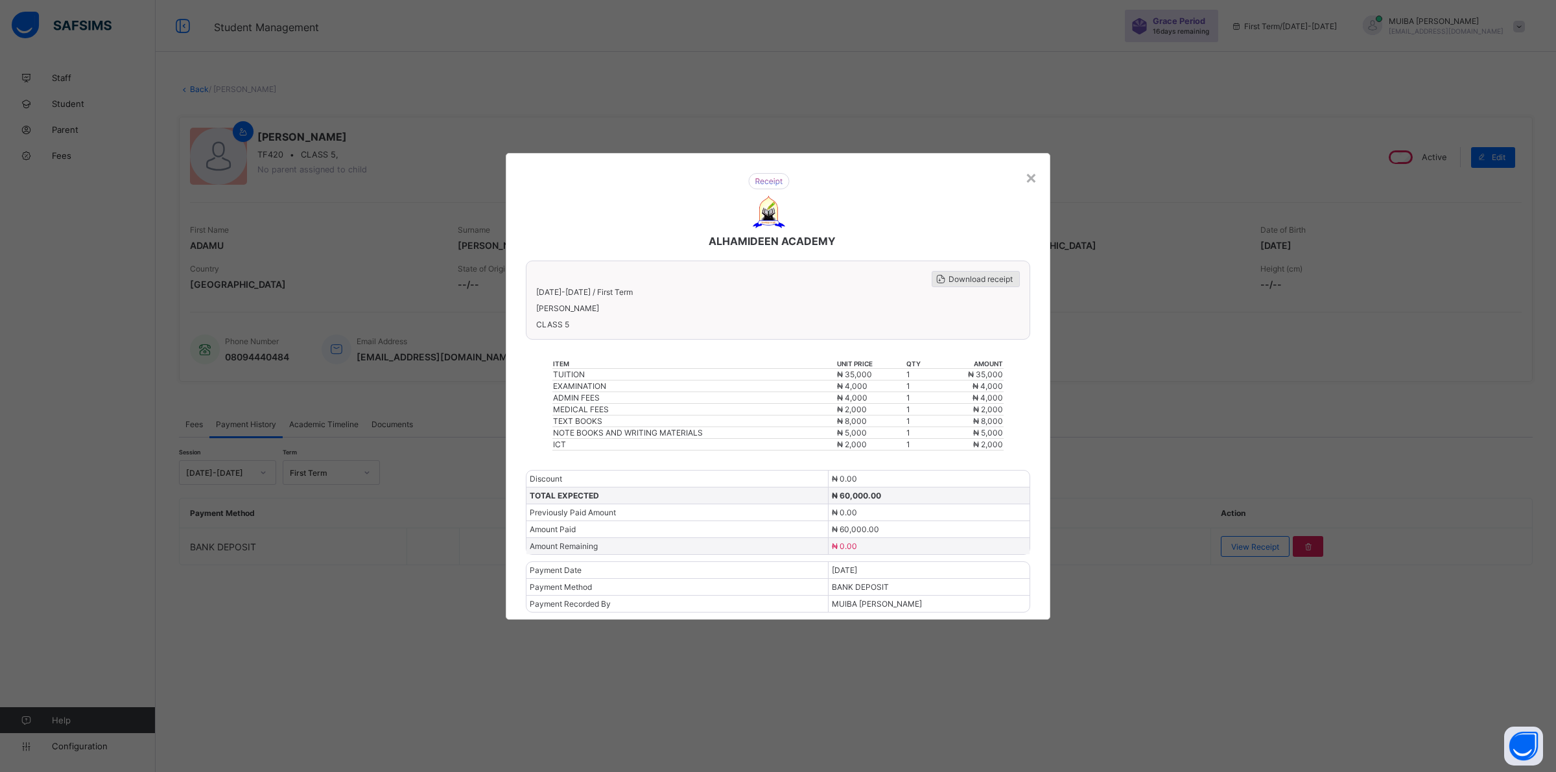
click at [982, 282] on span "Download receipt" at bounding box center [981, 279] width 64 height 10
click at [1028, 186] on div "×" at bounding box center [1031, 177] width 12 height 22
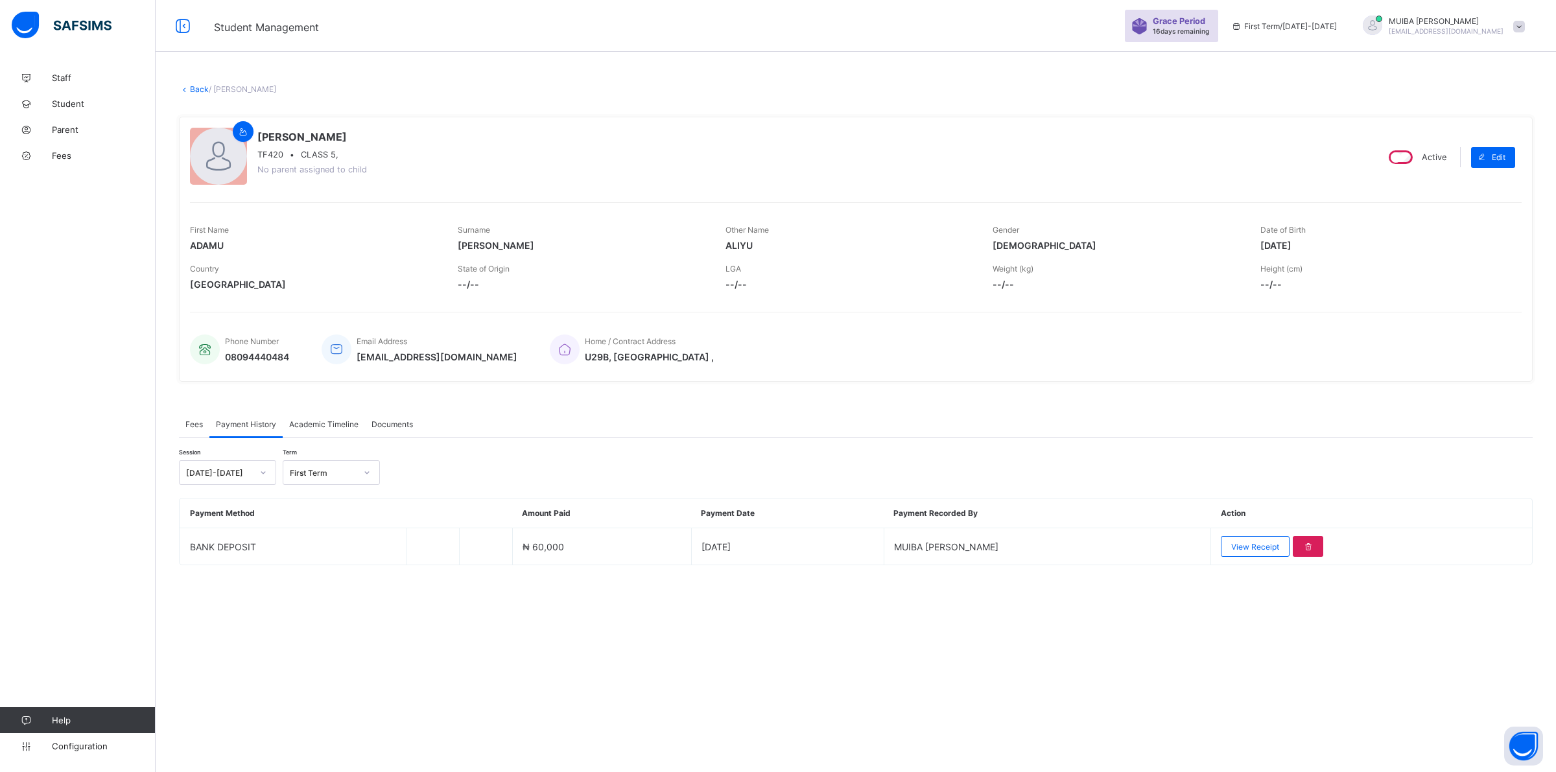
click at [193, 88] on link "Back" at bounding box center [199, 89] width 19 height 10
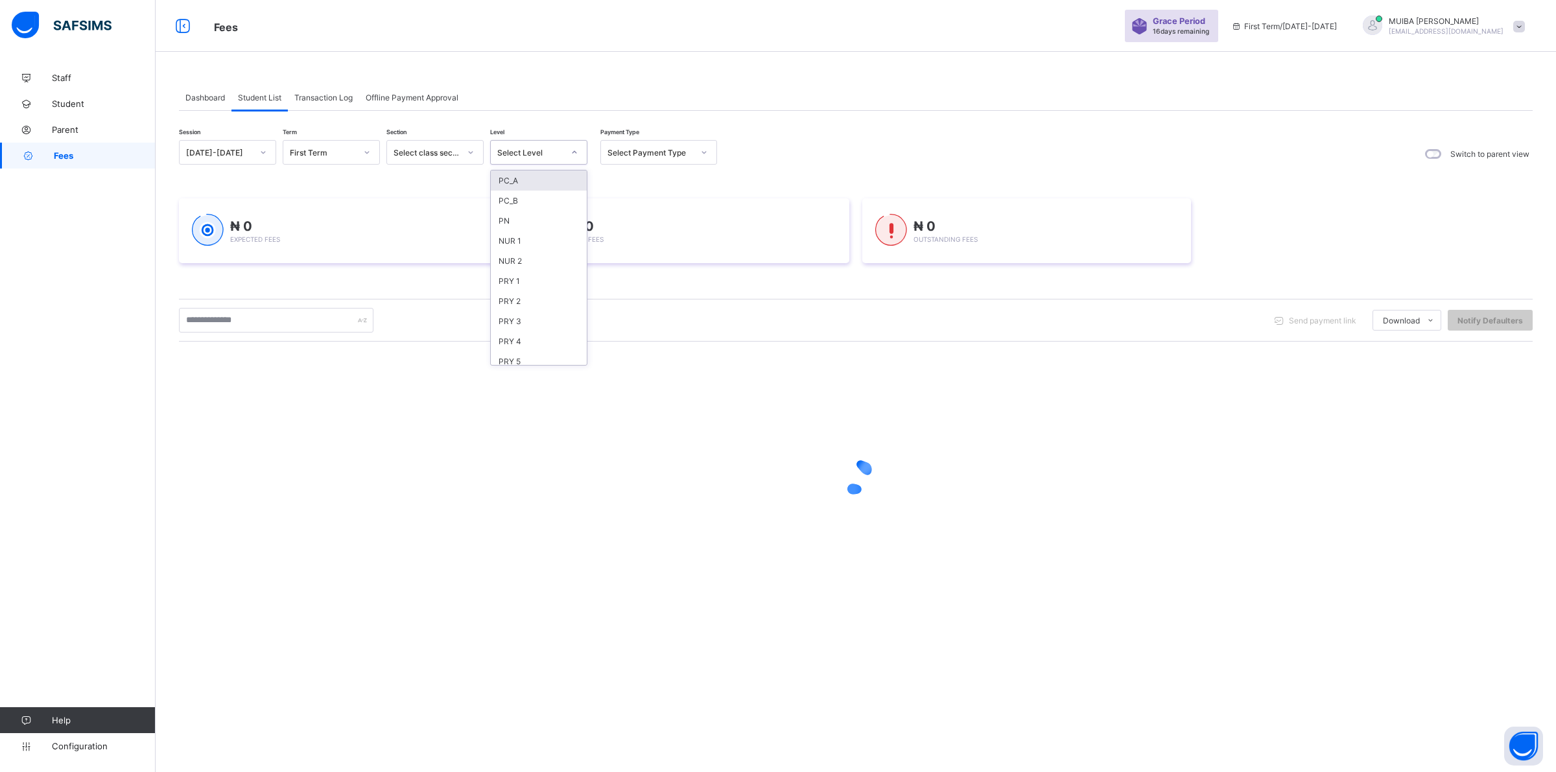
click at [569, 153] on div at bounding box center [574, 152] width 22 height 21
click at [523, 183] on div "PC_A" at bounding box center [539, 181] width 96 height 20
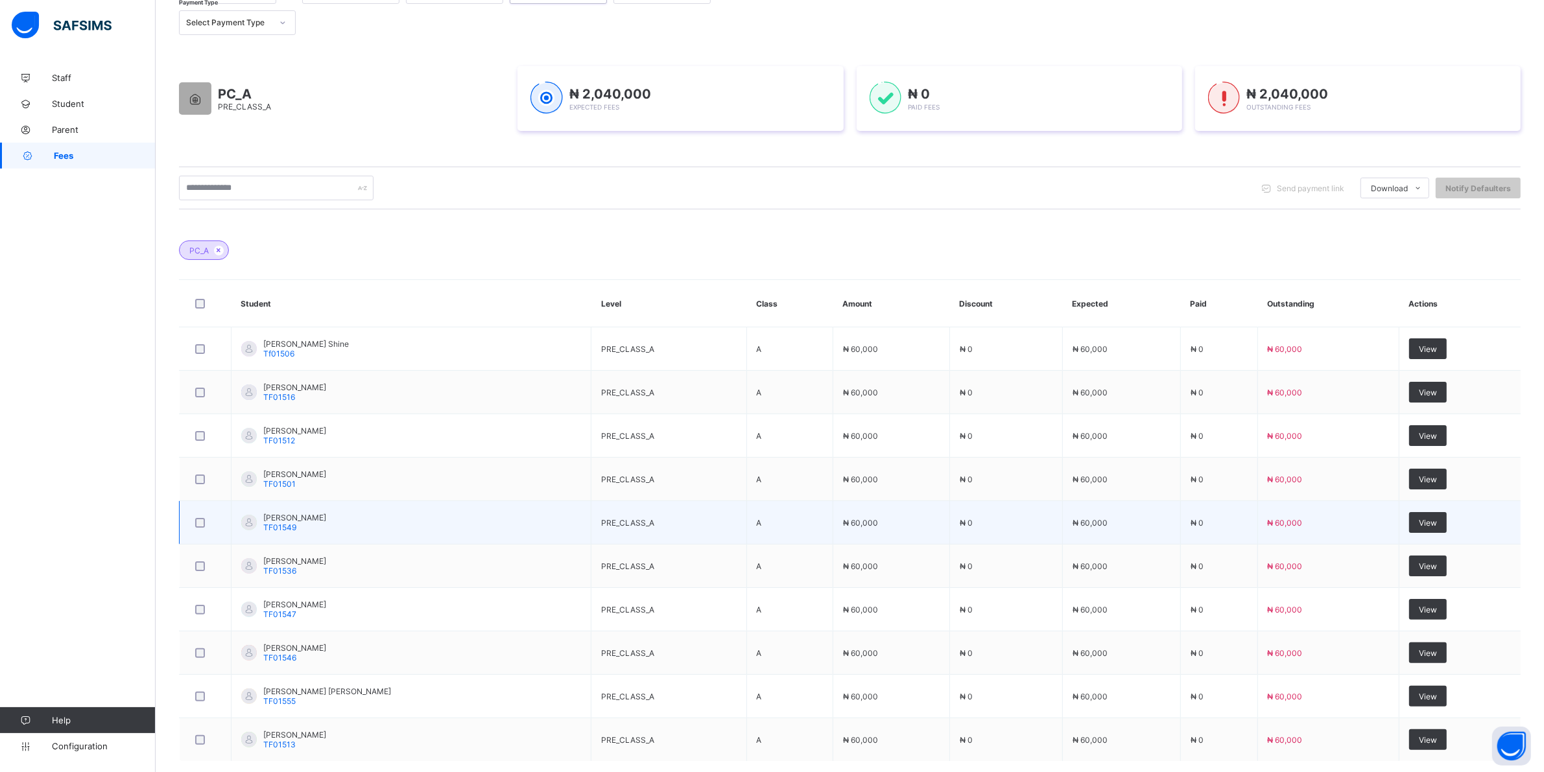
scroll to position [162, 0]
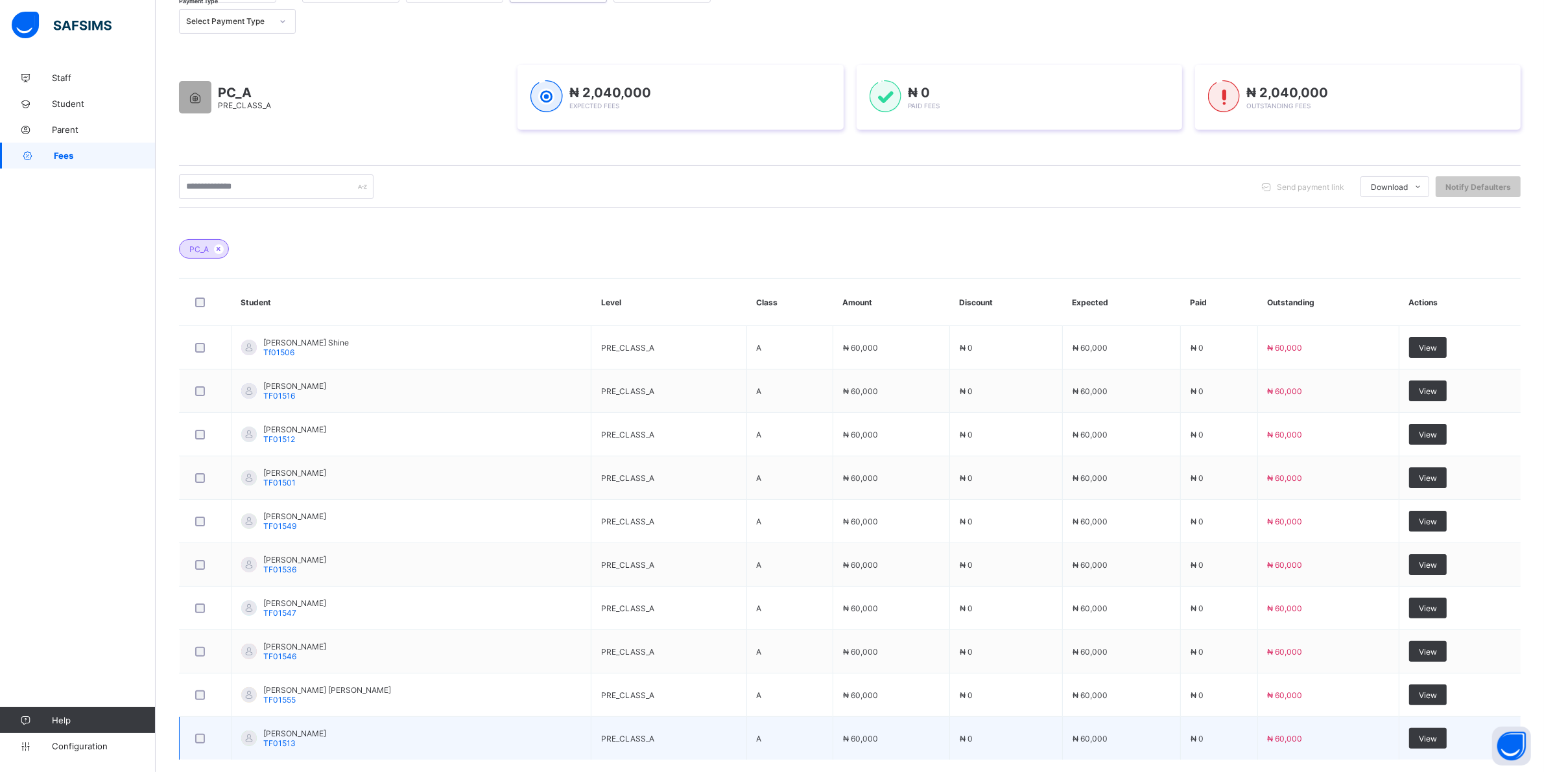
click at [296, 727] on td "[PERSON_NAME] TF01513" at bounding box center [411, 738] width 360 height 43
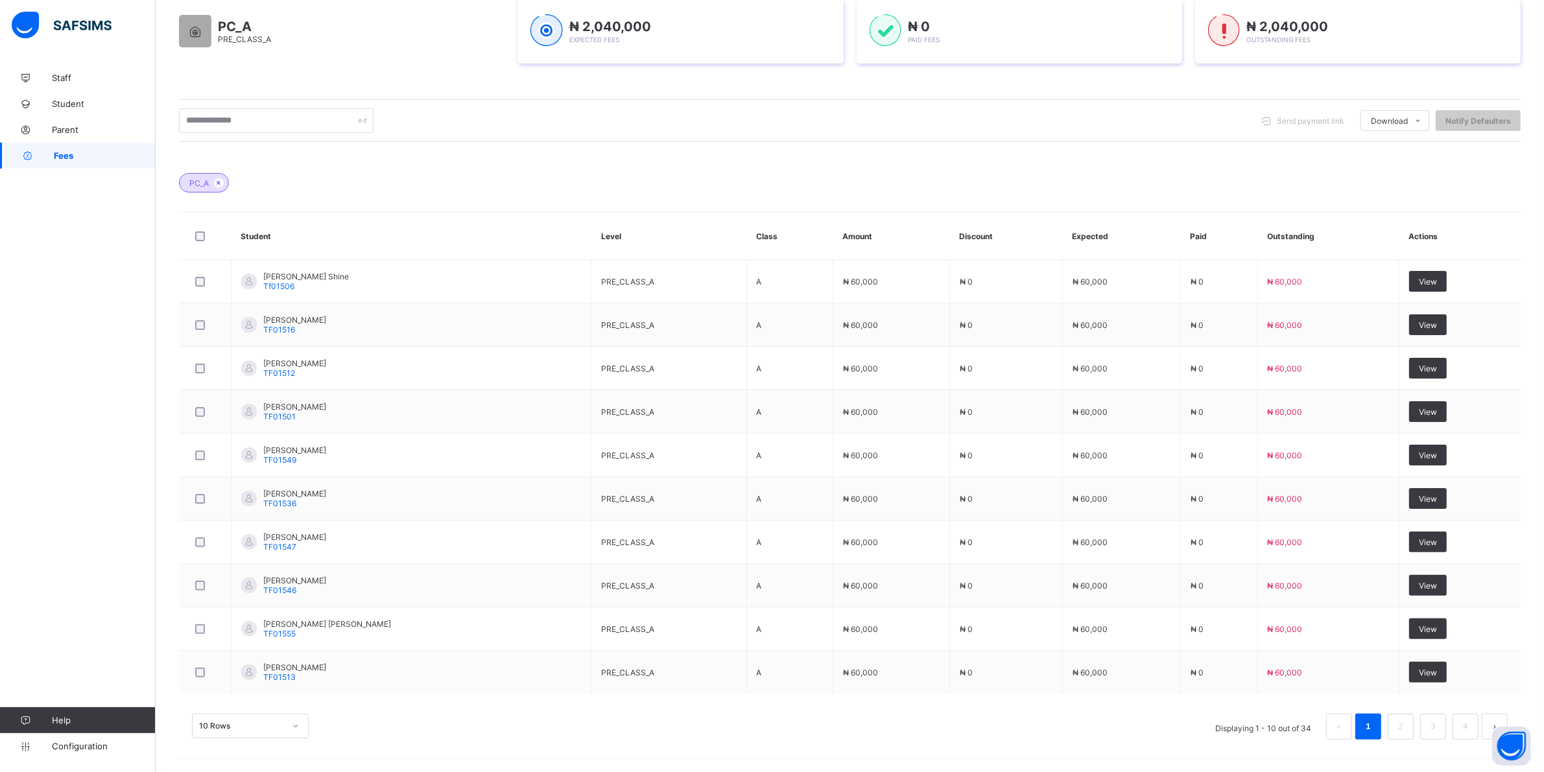
scroll to position [261, 0]
click at [296, 724] on div "10 Rows" at bounding box center [250, 726] width 117 height 25
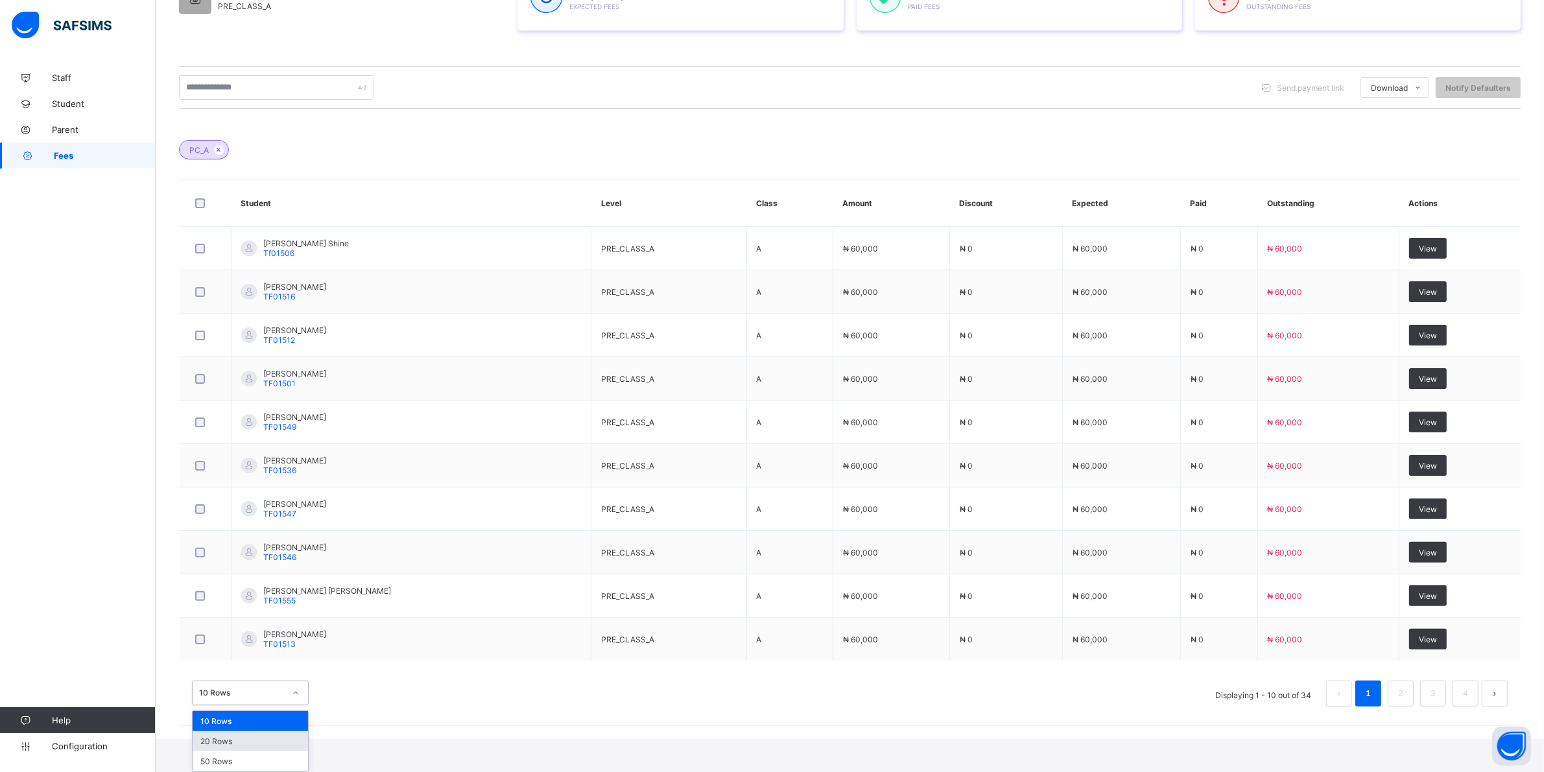
click at [241, 741] on div "20 Rows" at bounding box center [250, 741] width 115 height 20
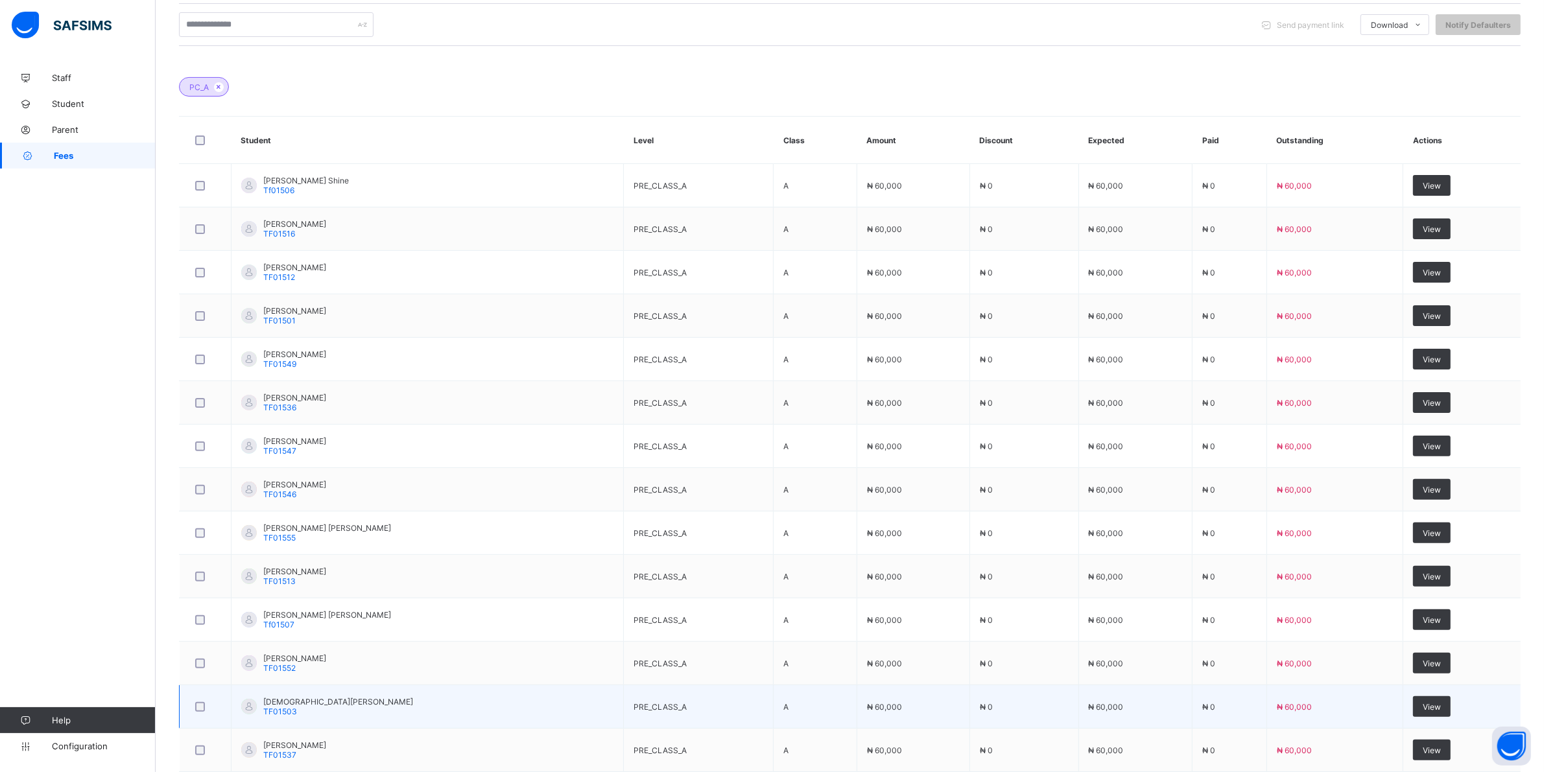
scroll to position [405, 0]
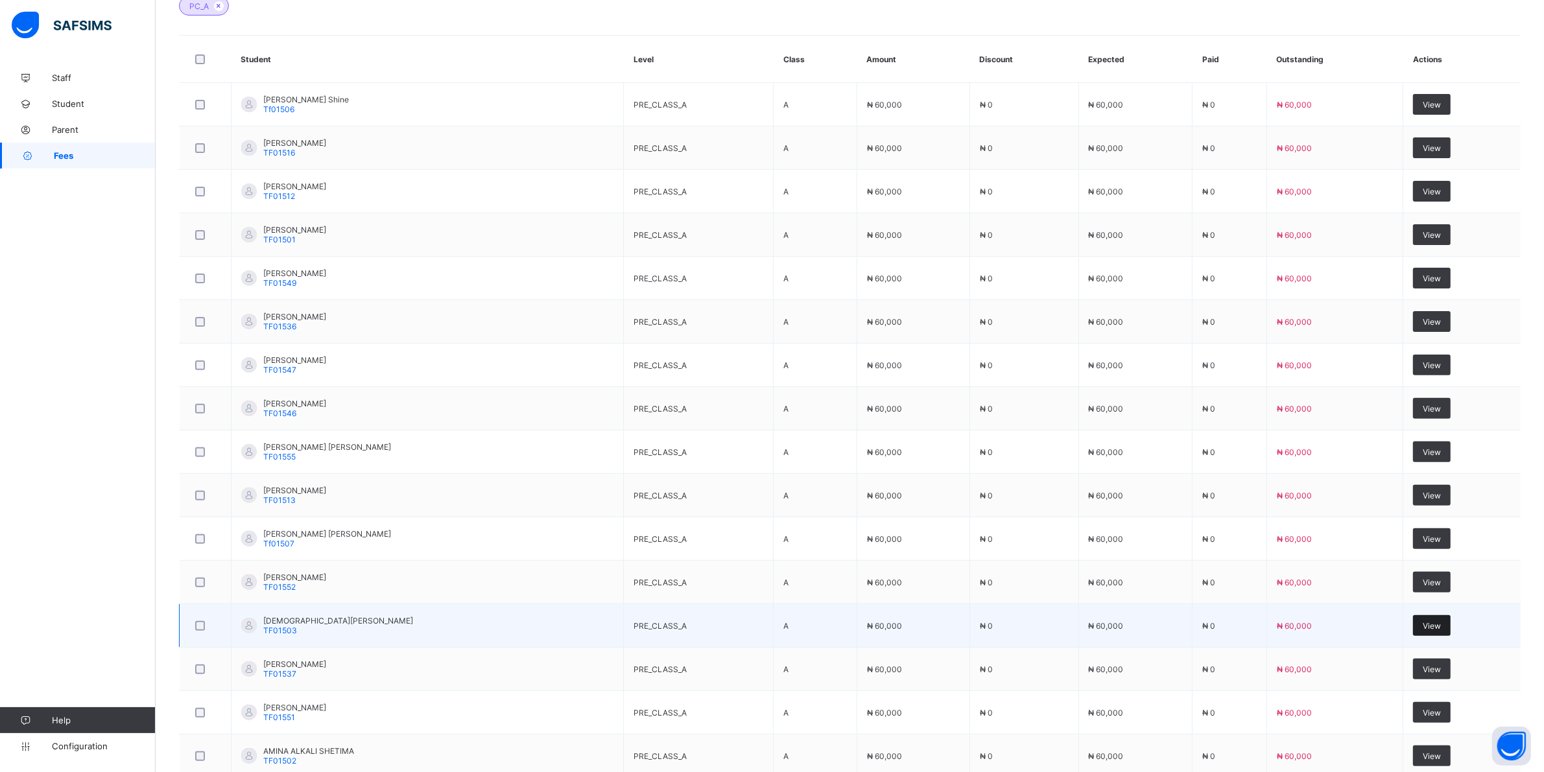
click at [1437, 627] on span "View" at bounding box center [1431, 626] width 18 height 10
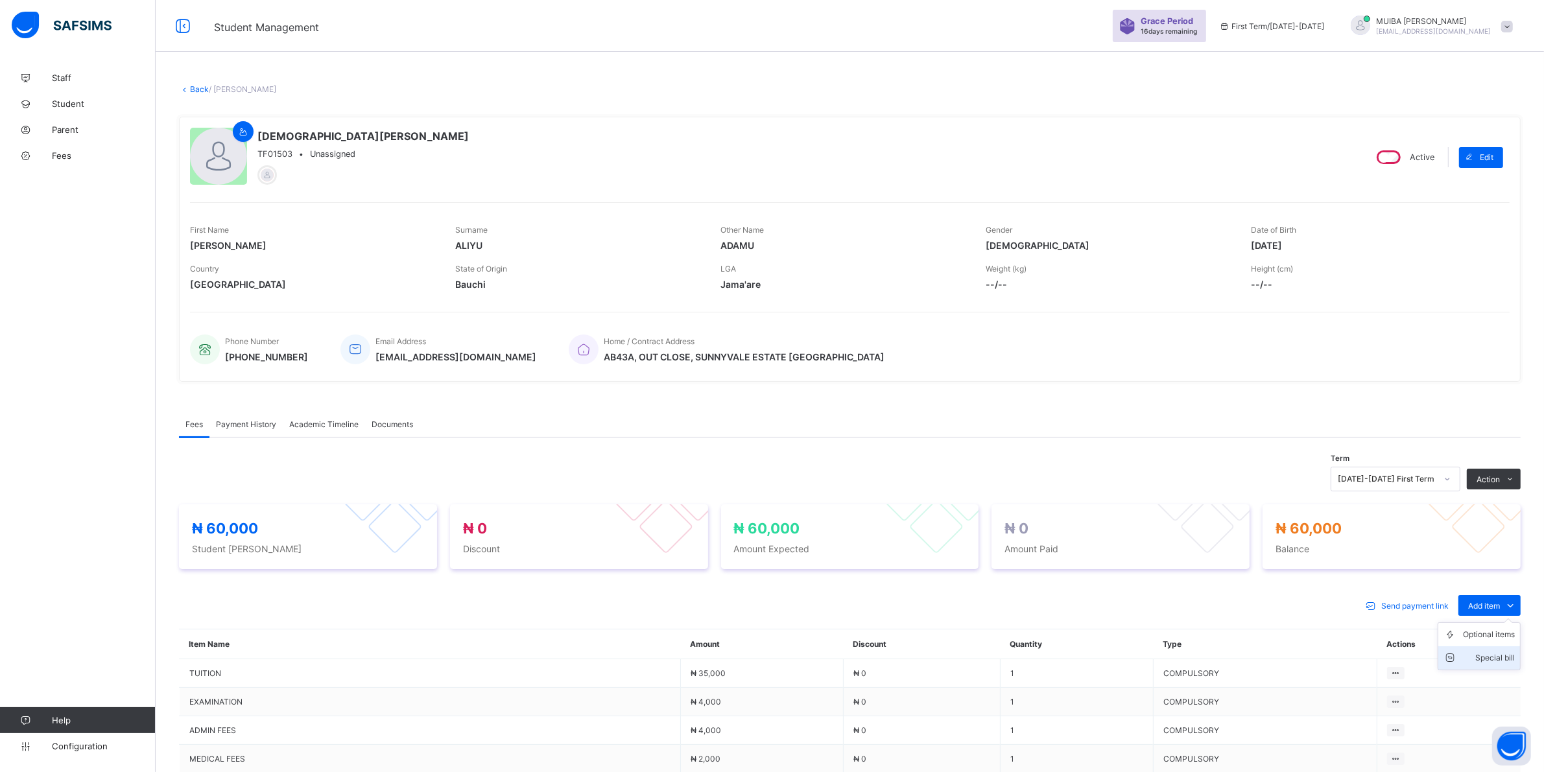
click at [1512, 656] on div "Special bill" at bounding box center [1489, 658] width 52 height 13
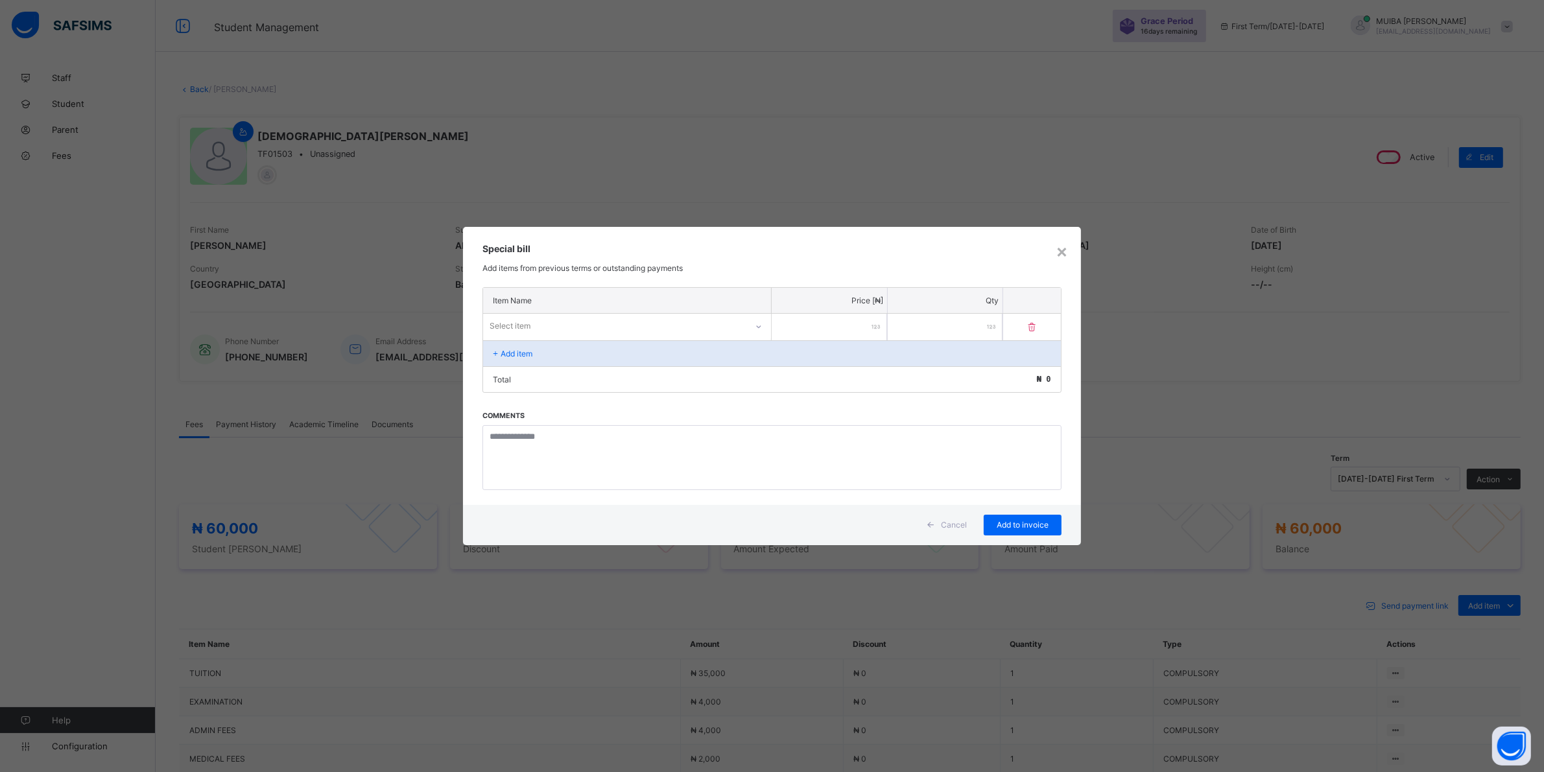
click at [749, 325] on div at bounding box center [759, 326] width 22 height 21
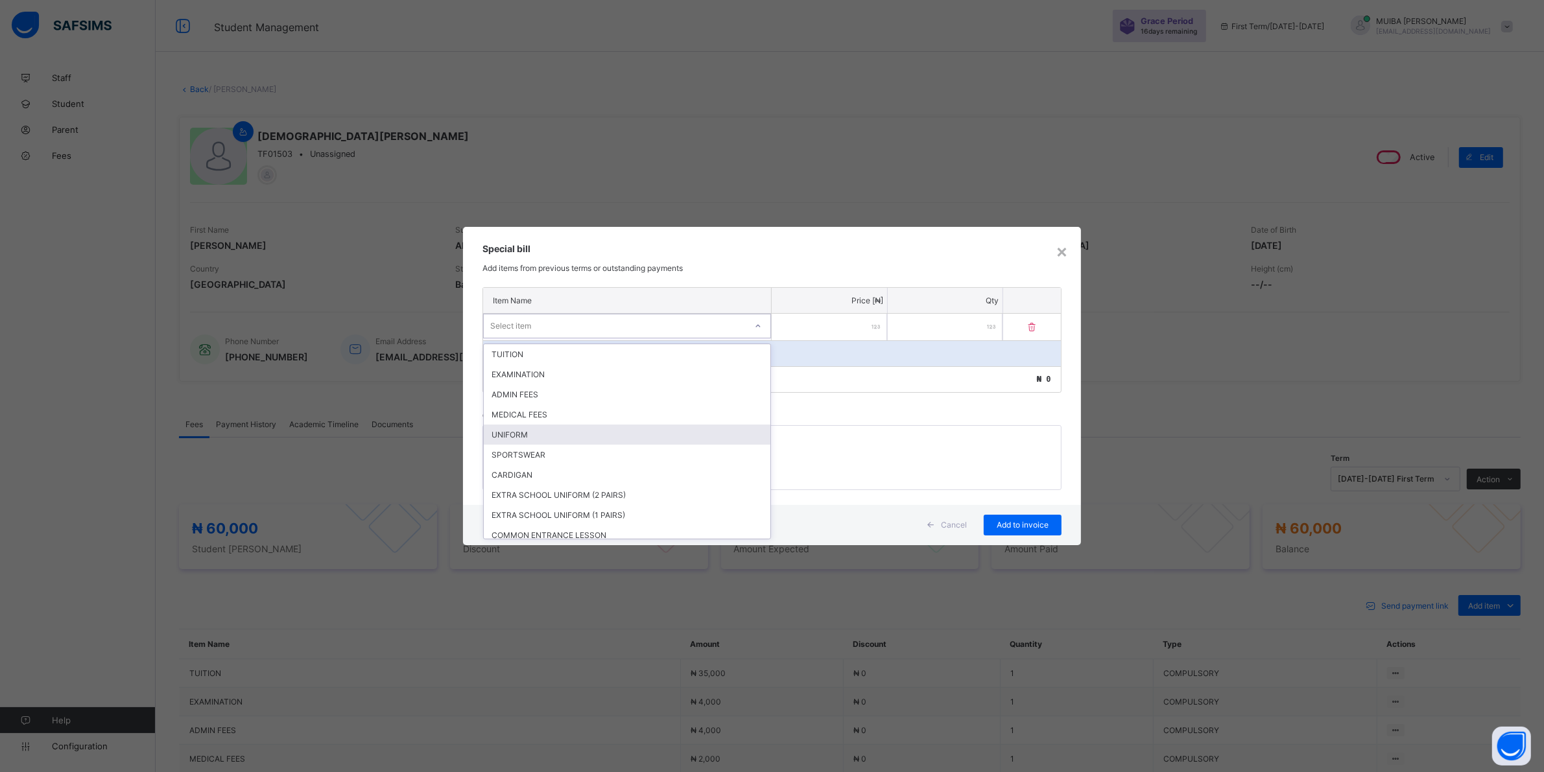
click at [525, 429] on div "UNIFORM" at bounding box center [627, 435] width 287 height 20
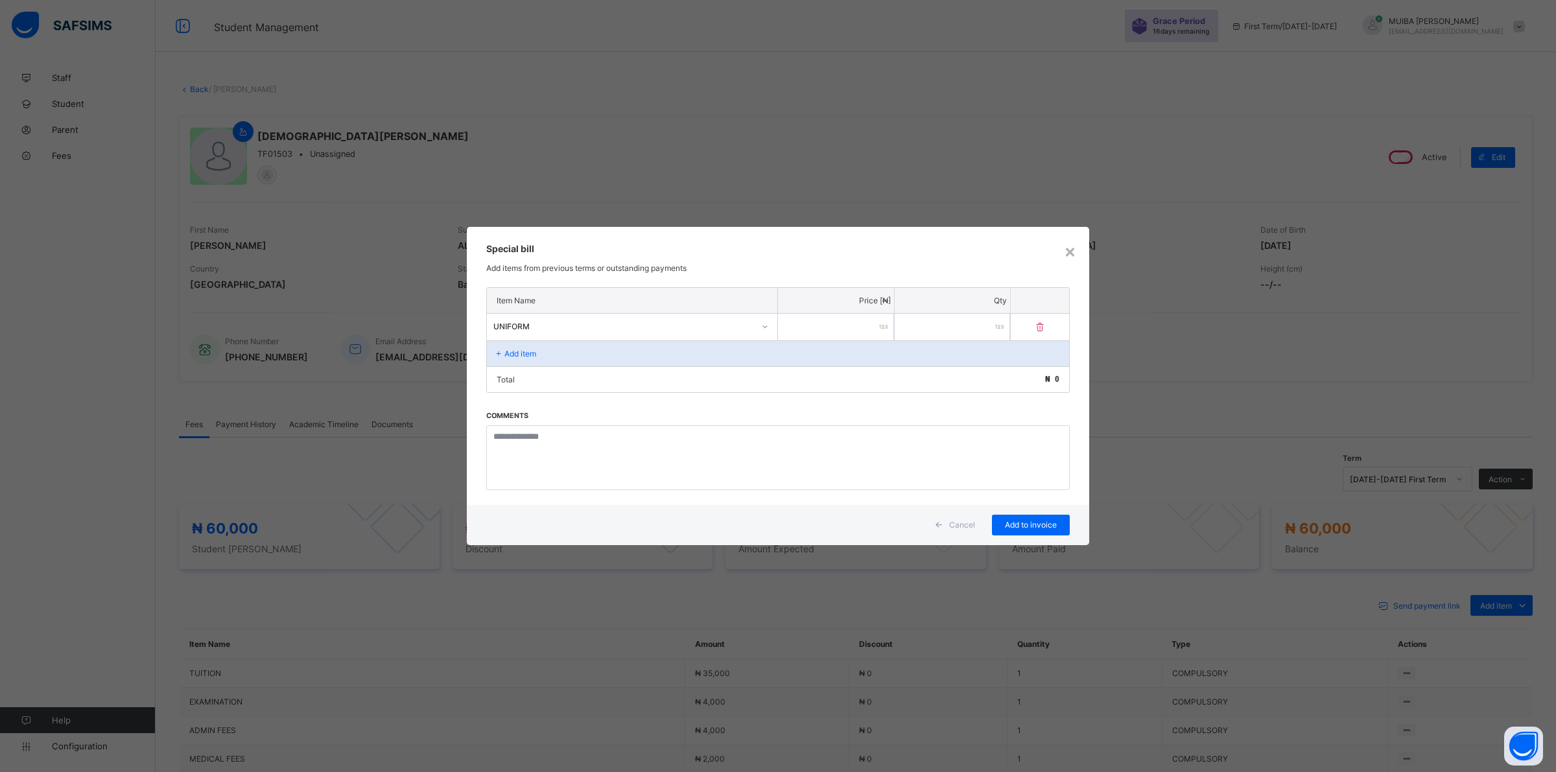
click at [837, 336] on input "number" at bounding box center [836, 327] width 116 height 27
type input "*****"
click at [1048, 523] on span "Add to invoice" at bounding box center [1031, 525] width 58 height 10
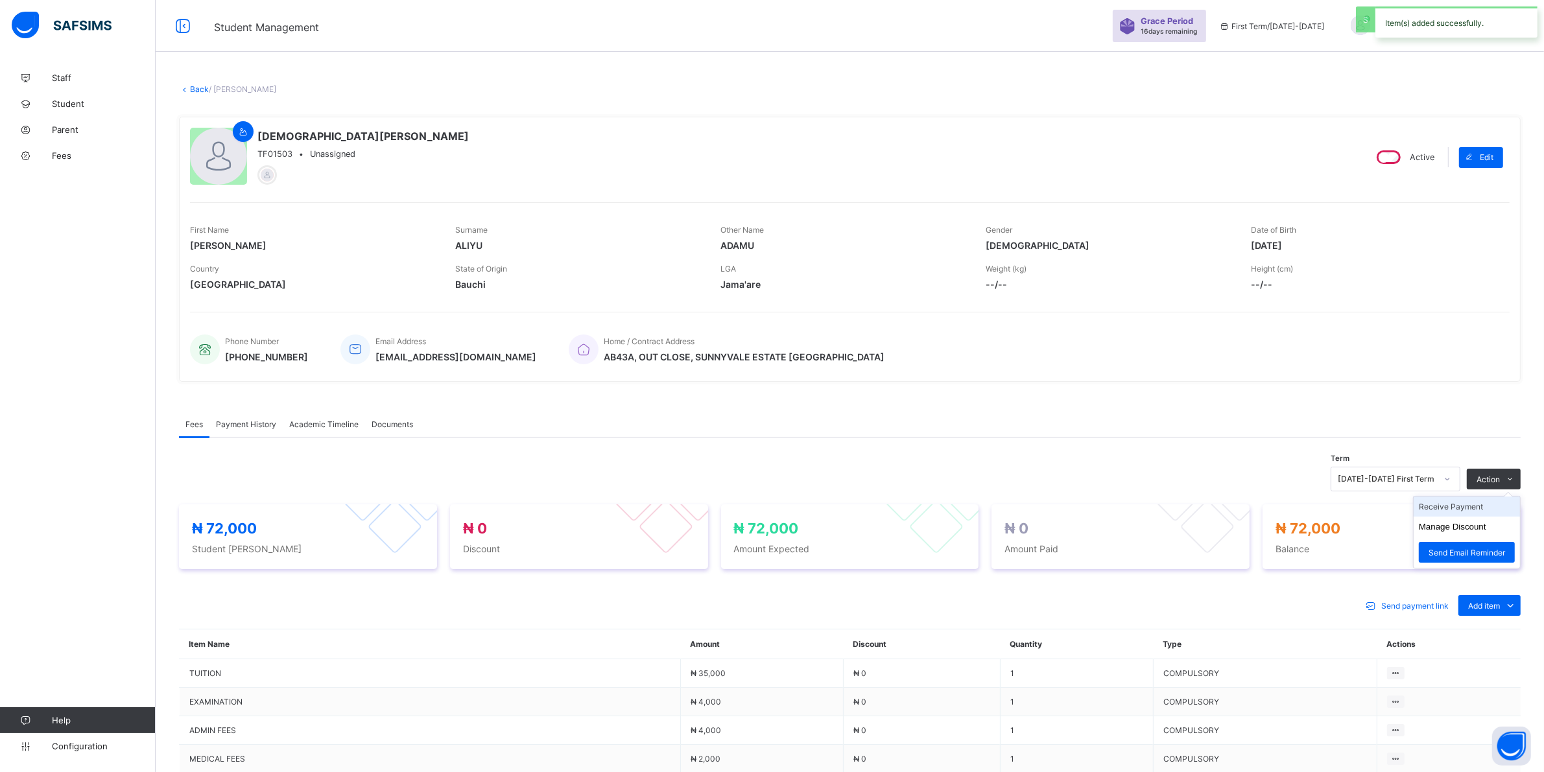
click at [1460, 509] on li "Receive Payment" at bounding box center [1466, 507] width 106 height 20
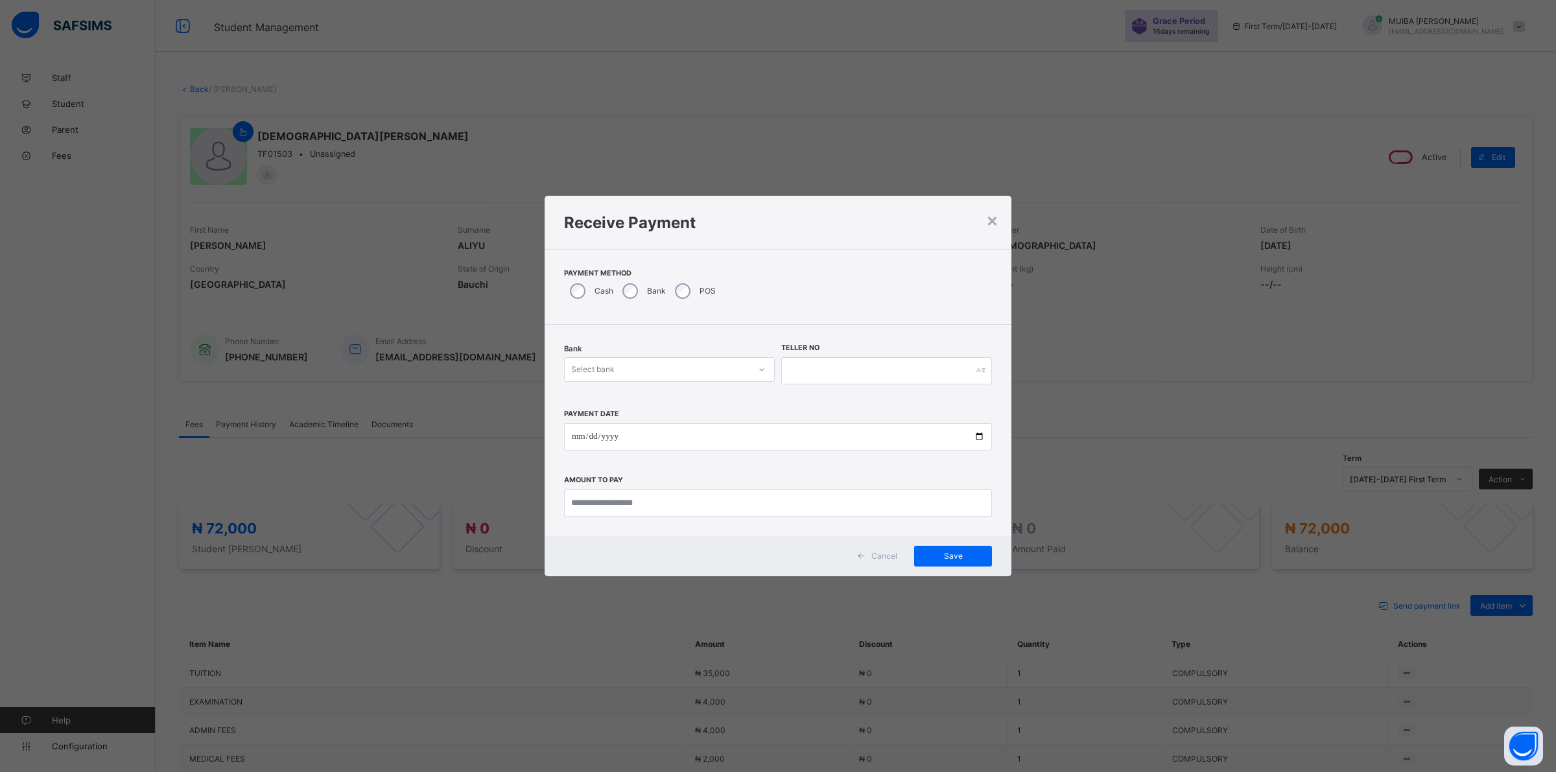
click at [765, 367] on icon at bounding box center [762, 369] width 8 height 13
click at [712, 397] on div "Jaiz Bank - Alhamideen Academy" at bounding box center [663, 398] width 207 height 20
click at [801, 373] on input "text" at bounding box center [886, 370] width 211 height 27
type input "*******"
click at [571, 432] on input "date" at bounding box center [778, 436] width 428 height 27
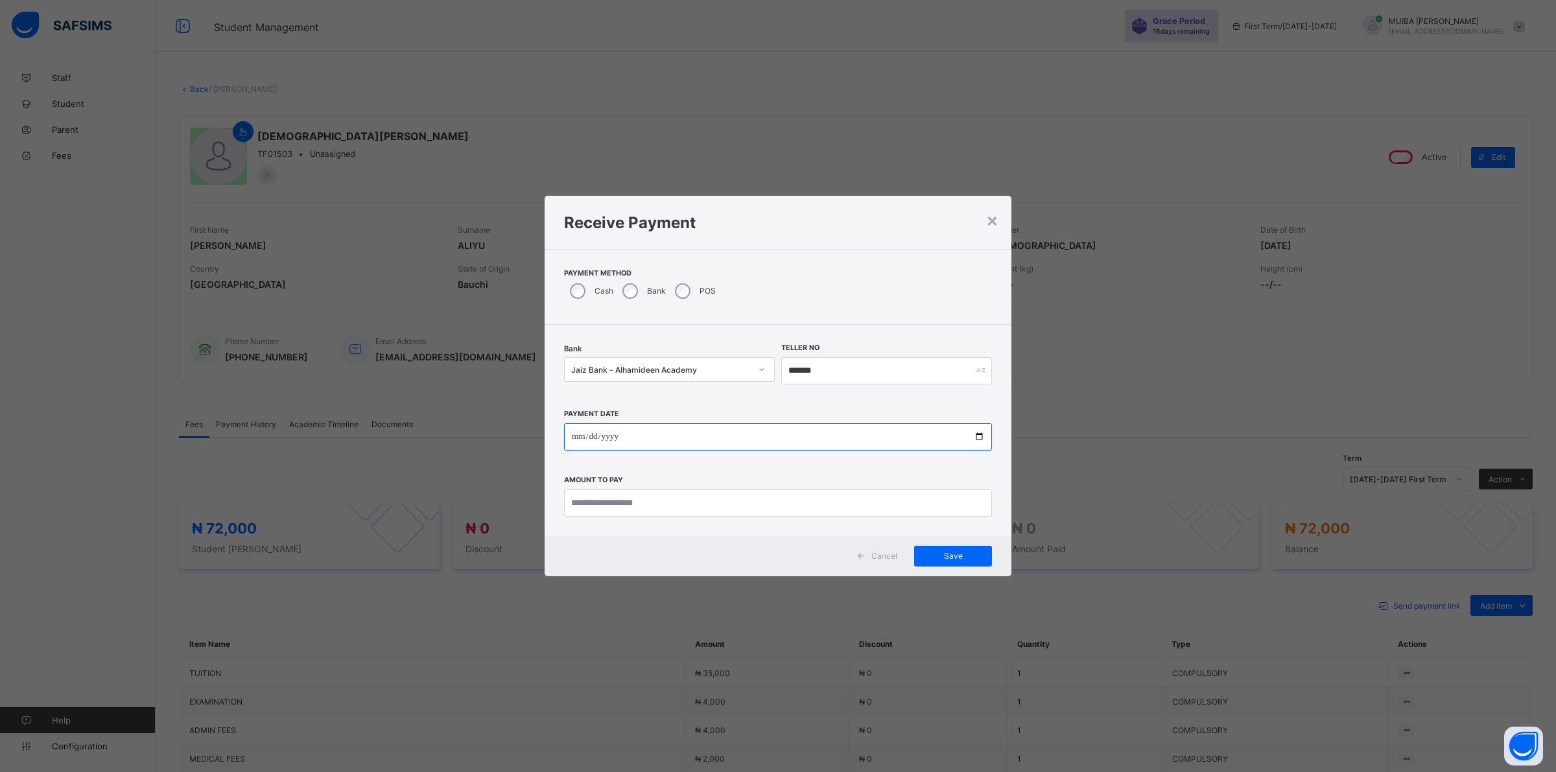
type input "**********"
click at [685, 496] on input "currency" at bounding box center [778, 502] width 428 height 27
